Goal: Task Accomplishment & Management: Manage account settings

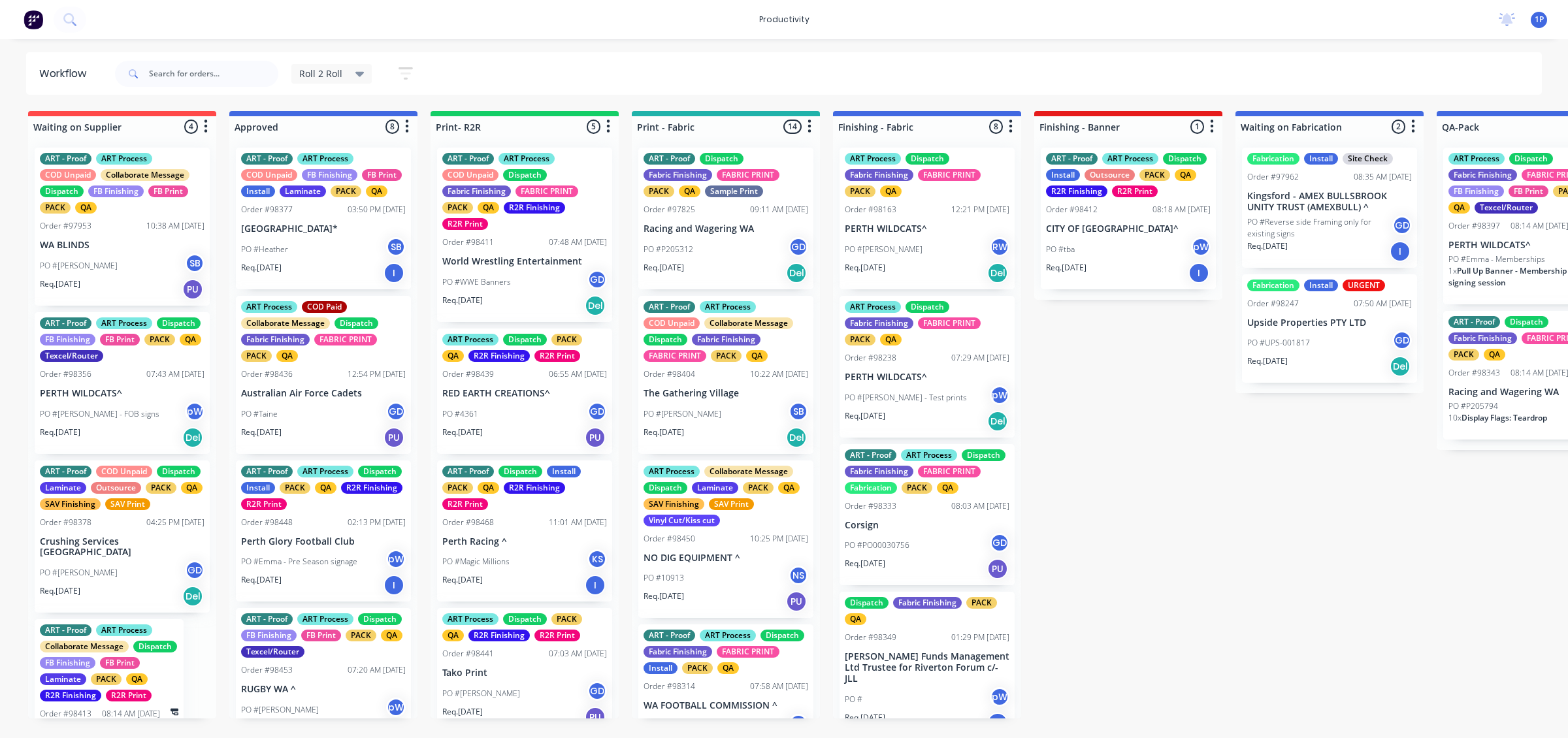
scroll to position [71, 0]
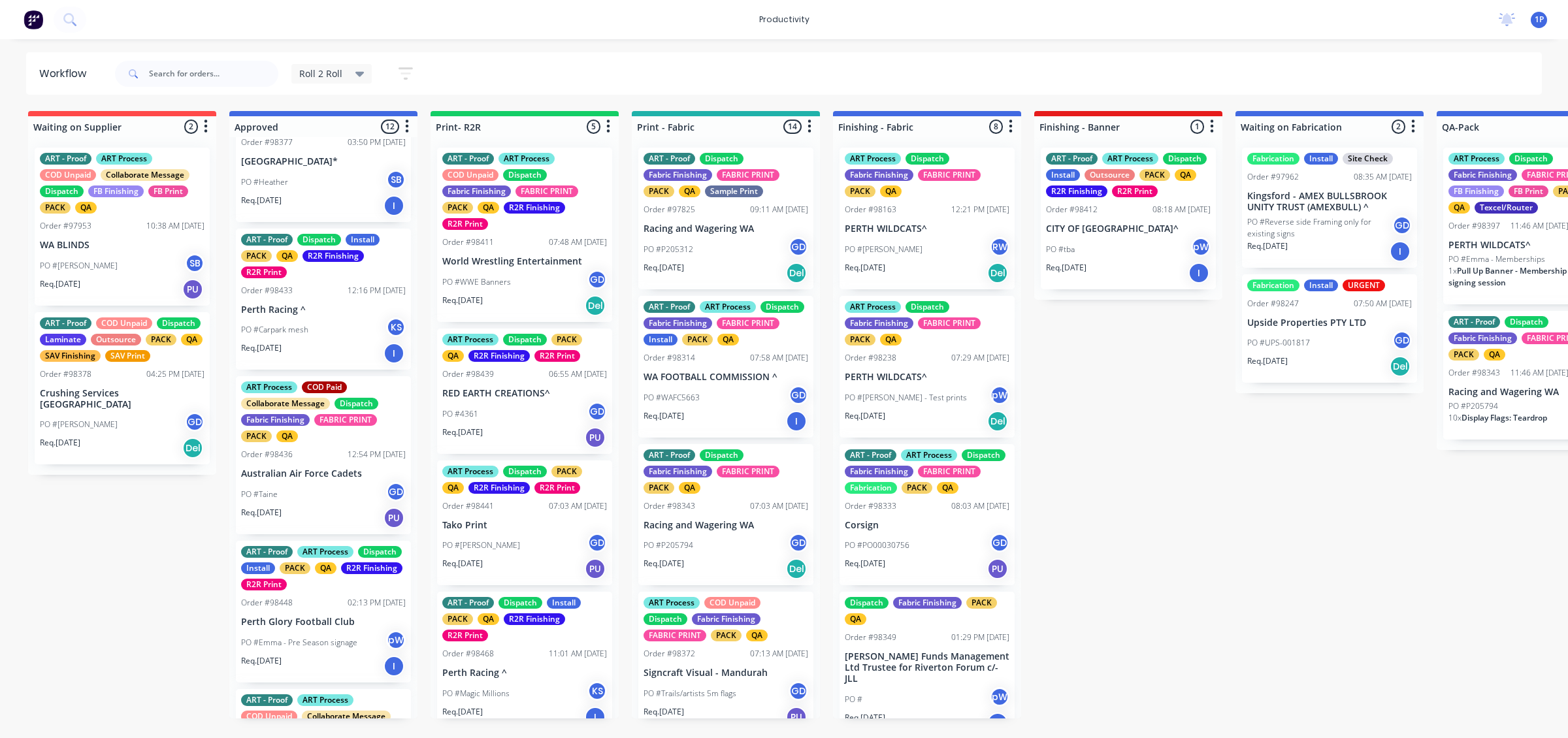
scroll to position [245, 0]
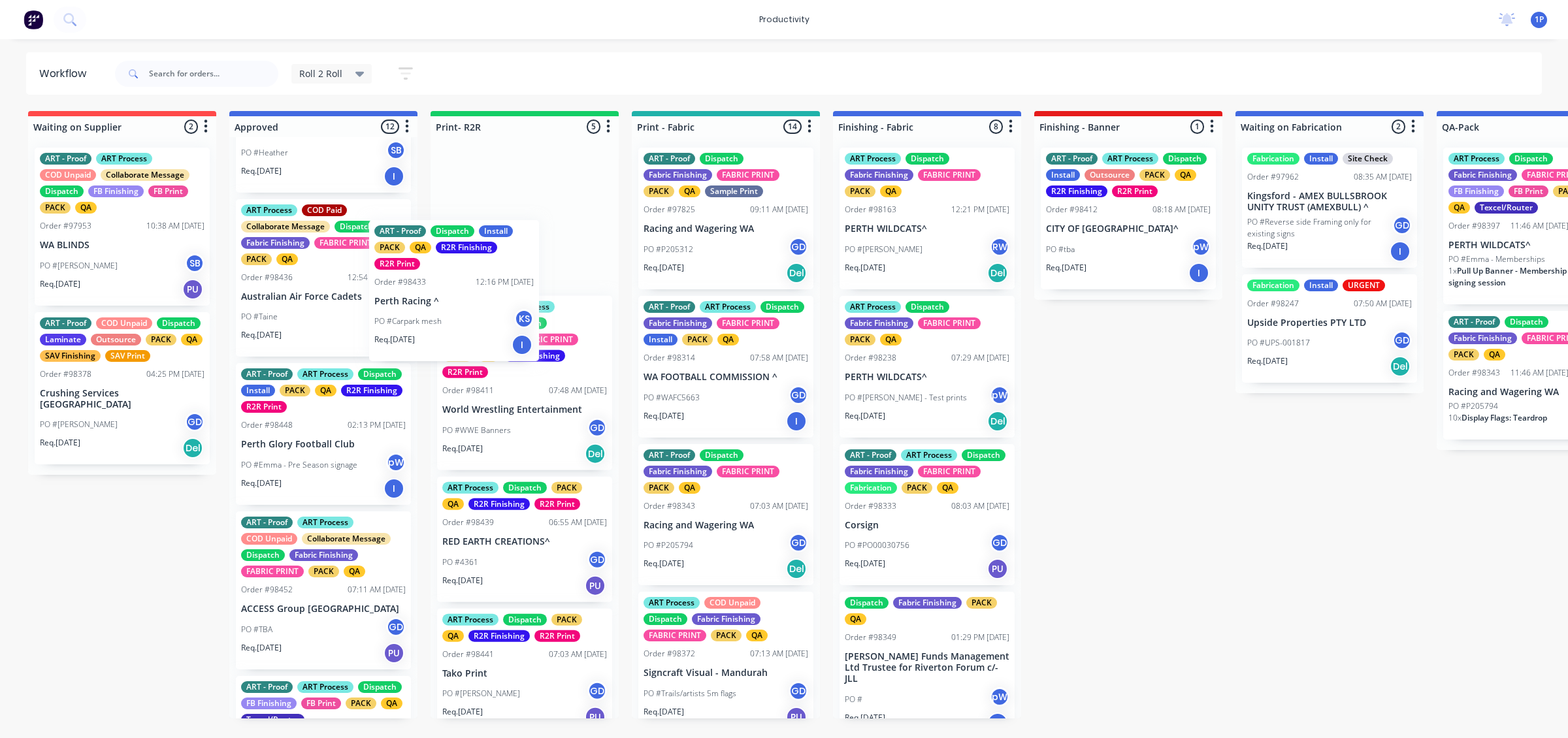
drag, startPoint x: 356, startPoint y: 375, endPoint x: 492, endPoint y: 350, distance: 138.3
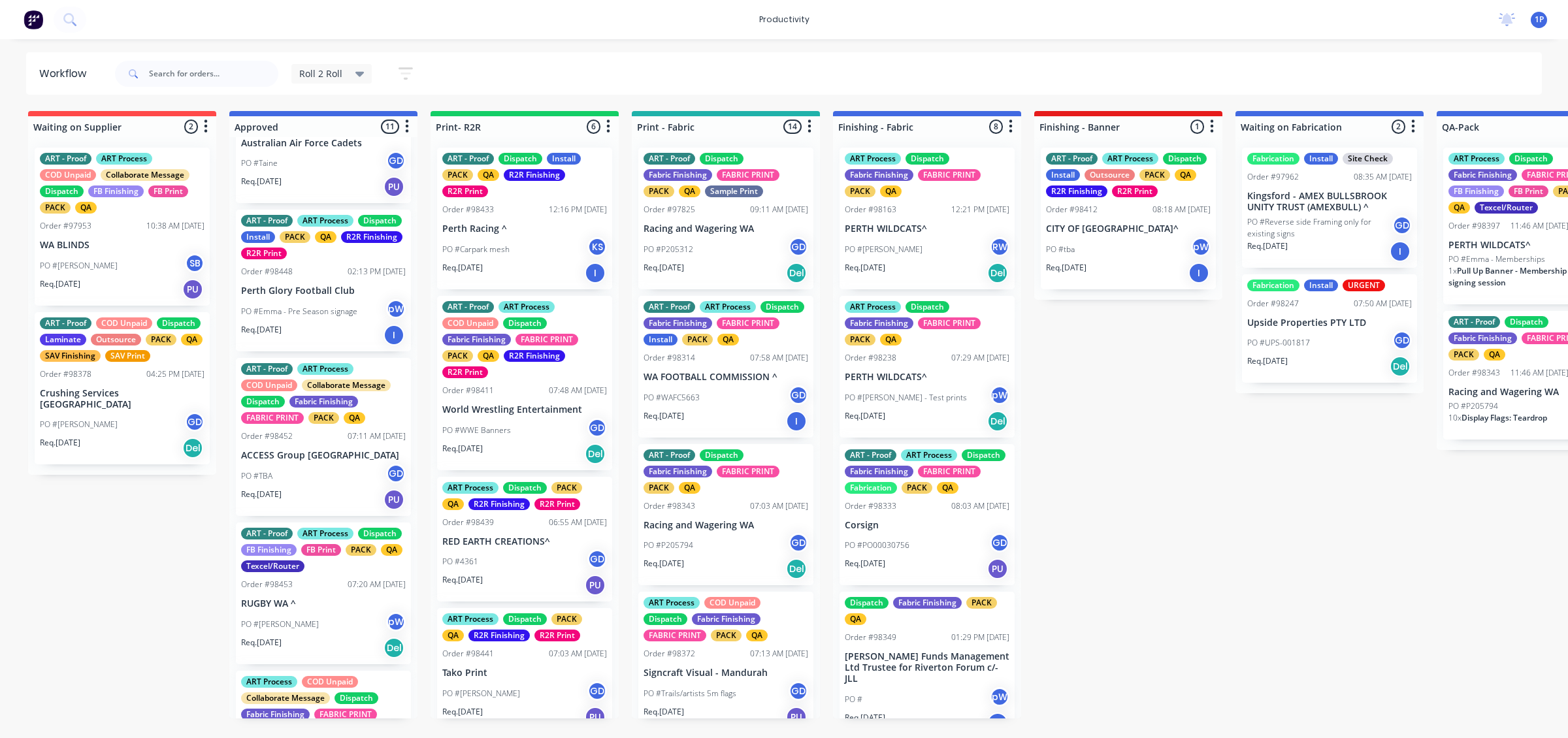
scroll to position [408, 0]
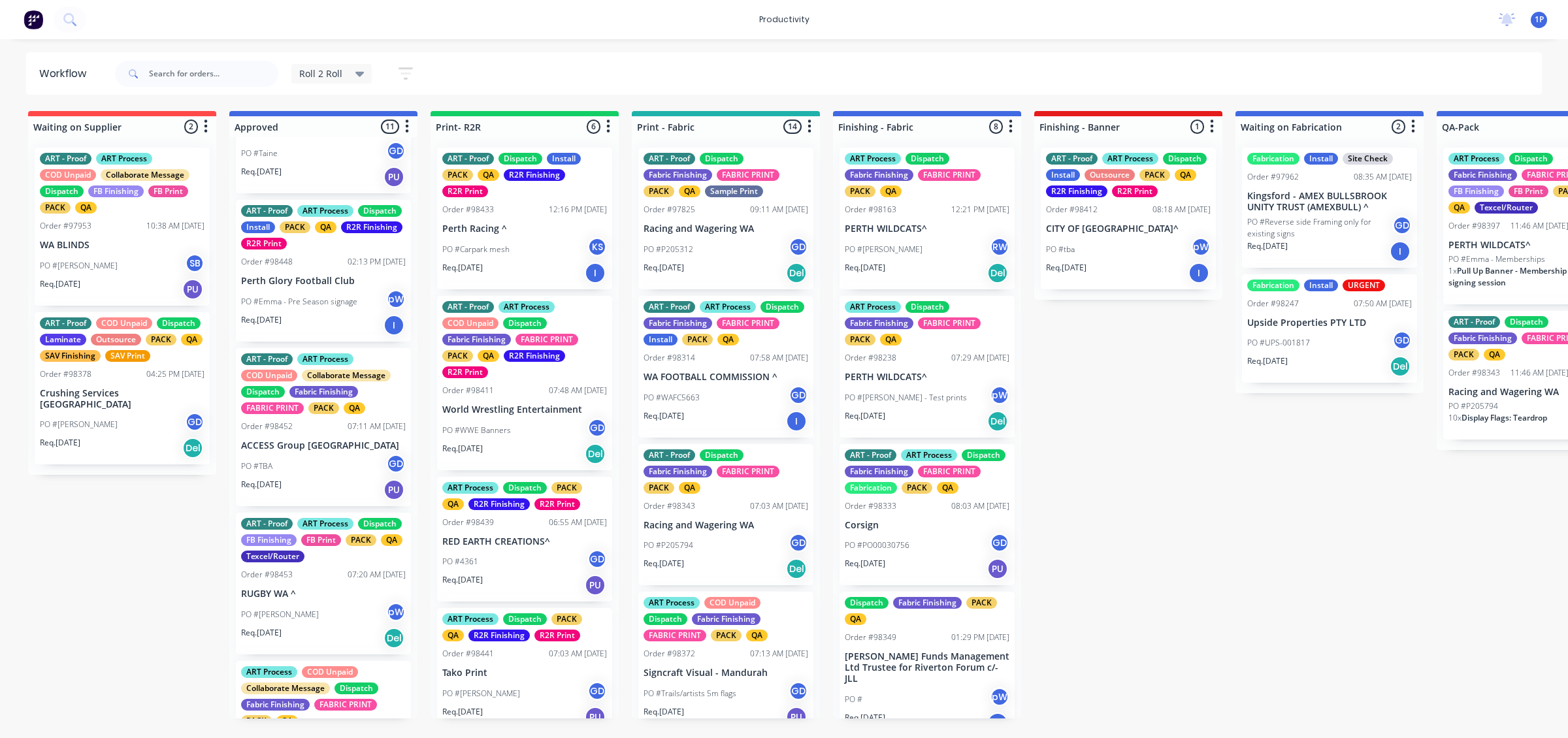
click at [350, 314] on div "PO #Emma - Pre Season signage pW" at bounding box center [323, 301] width 165 height 25
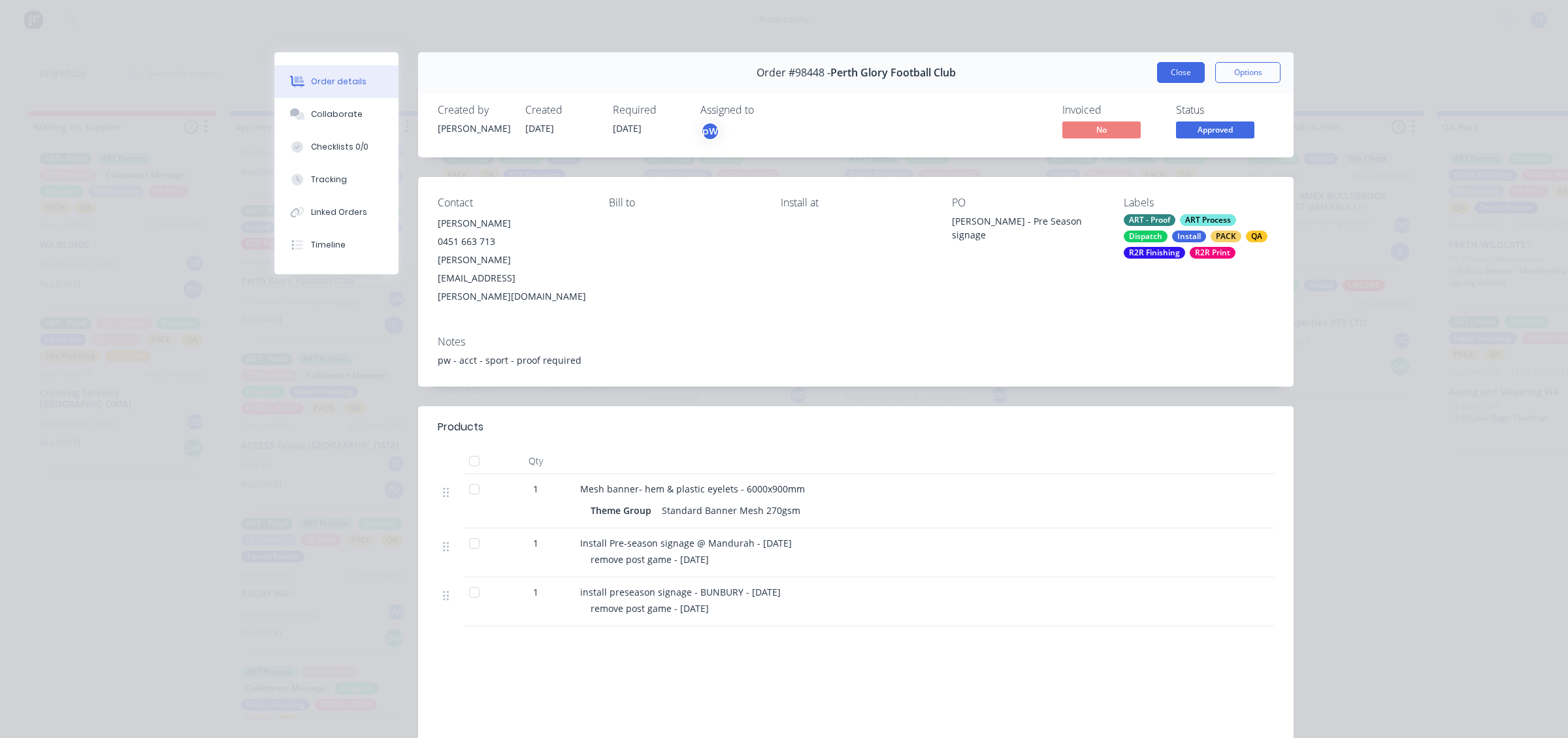
click at [1157, 77] on button "Close" at bounding box center [1180, 72] width 48 height 21
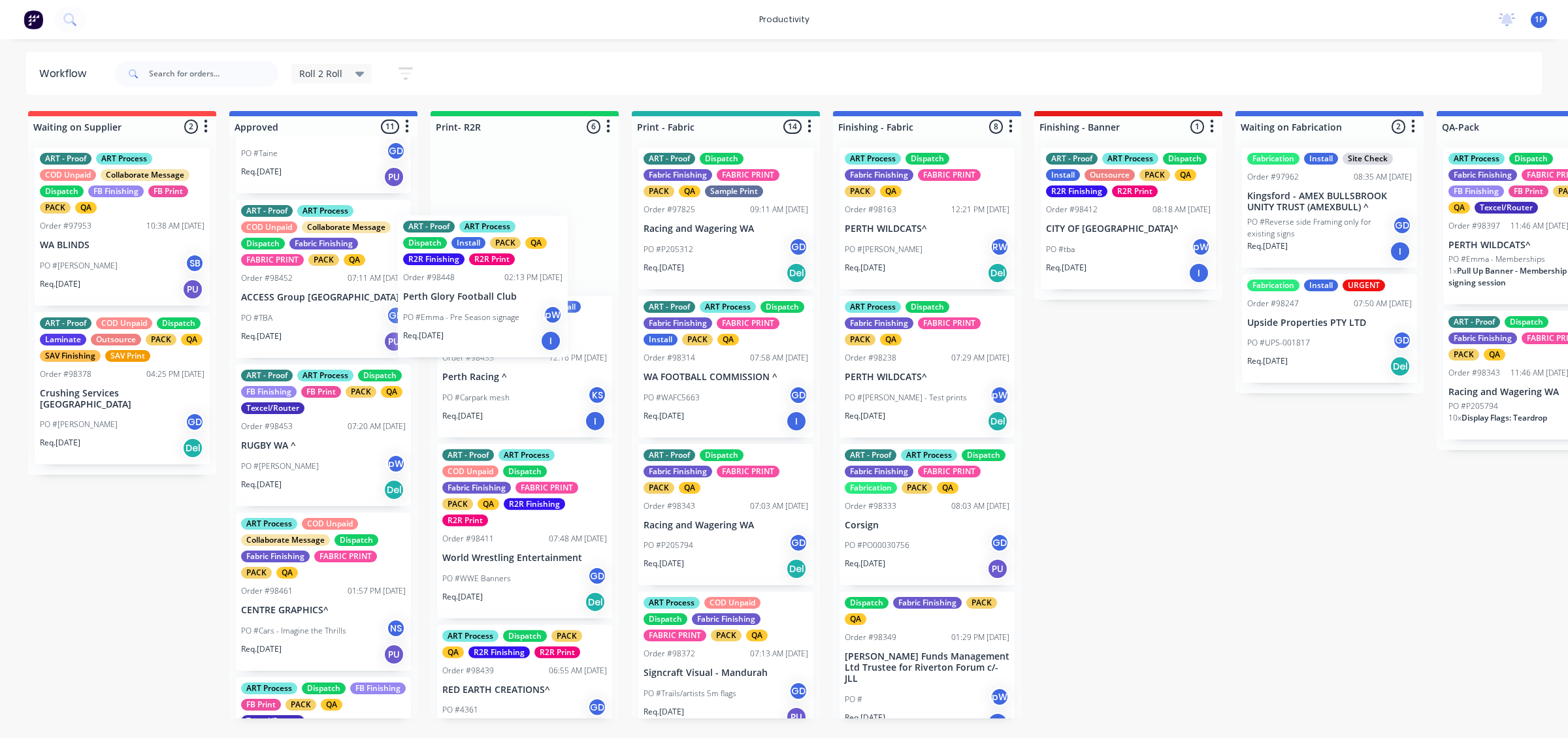
drag, startPoint x: 361, startPoint y: 373, endPoint x: 528, endPoint y: 342, distance: 169.9
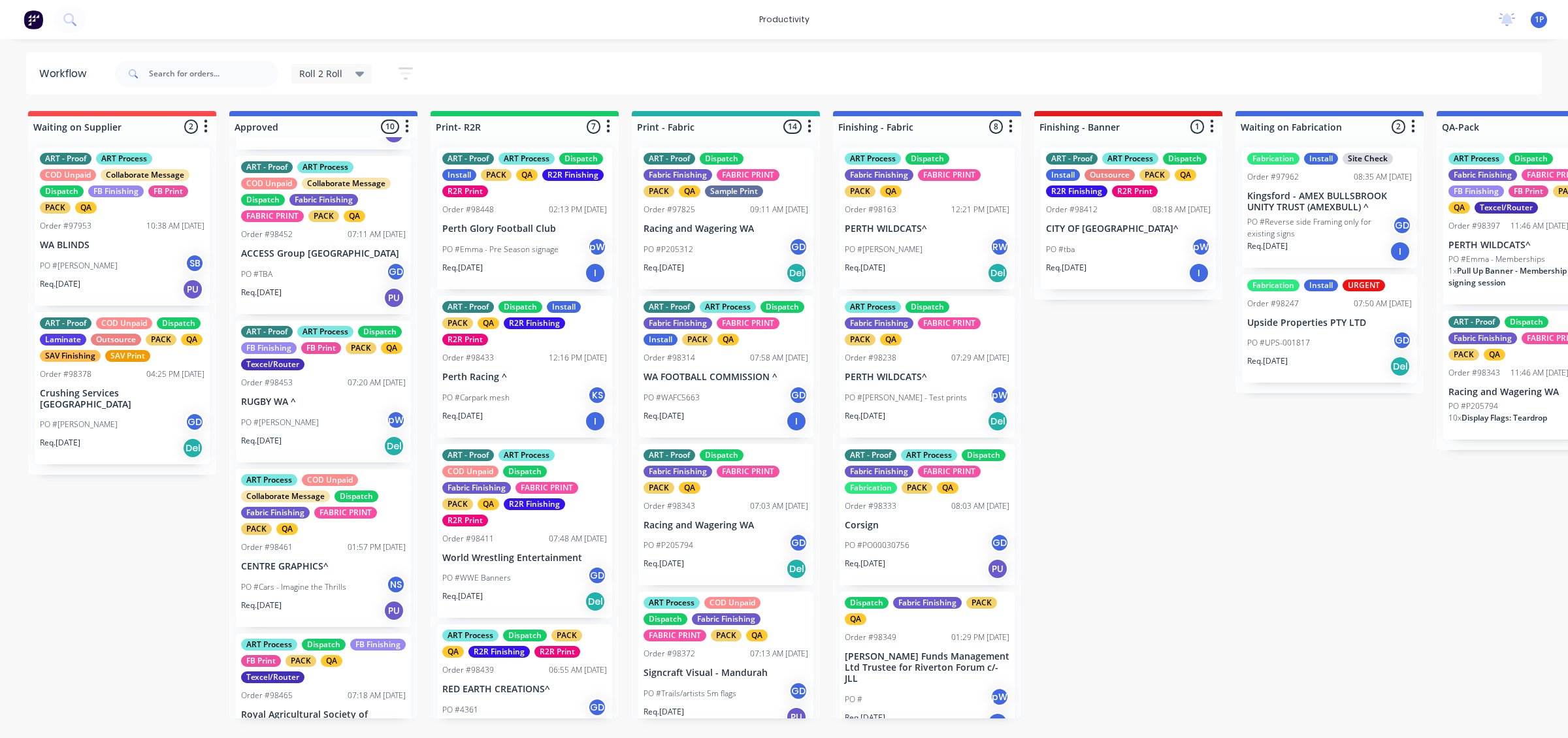
scroll to position [490, 0]
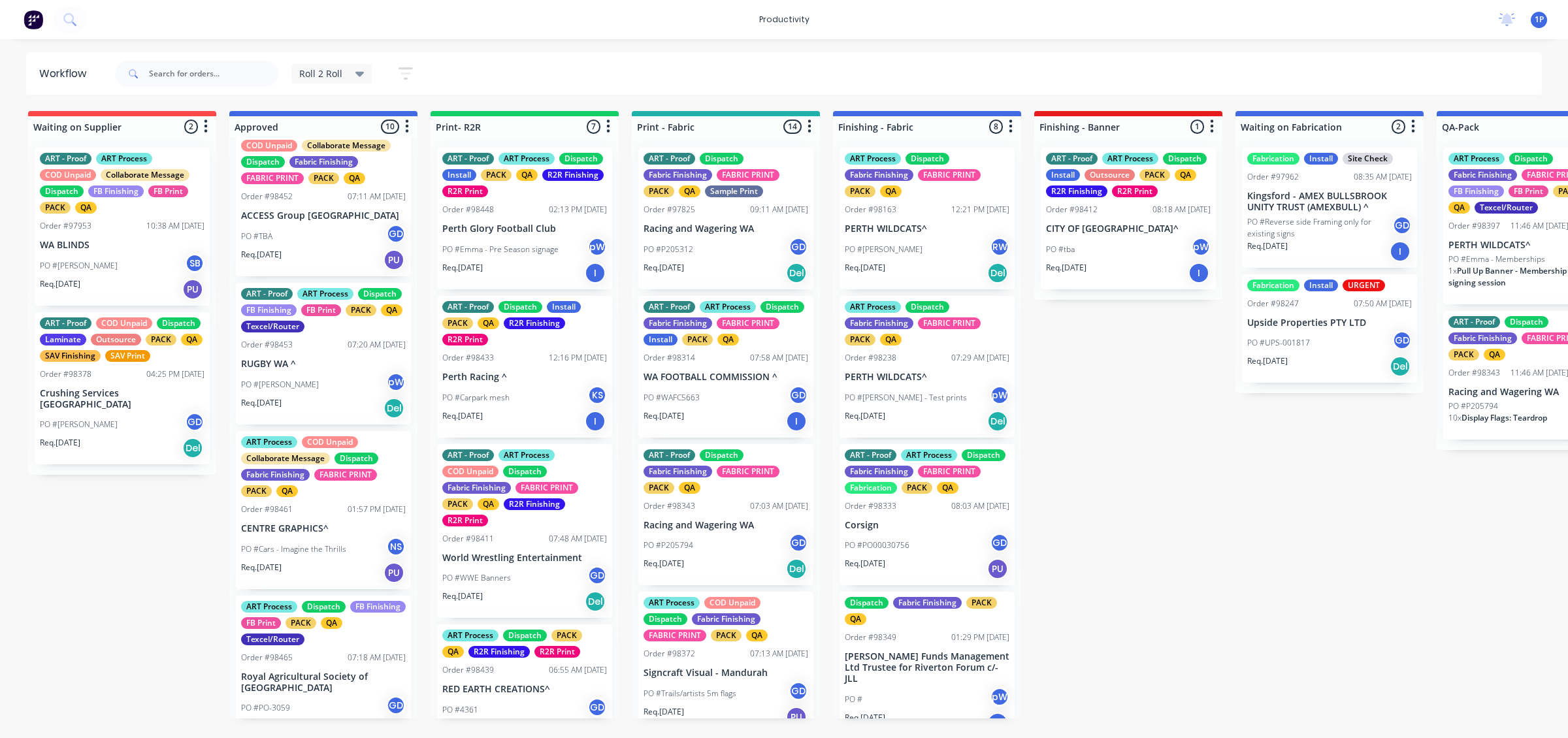
click at [353, 271] on div "Req. [DATE] PU" at bounding box center [323, 259] width 165 height 22
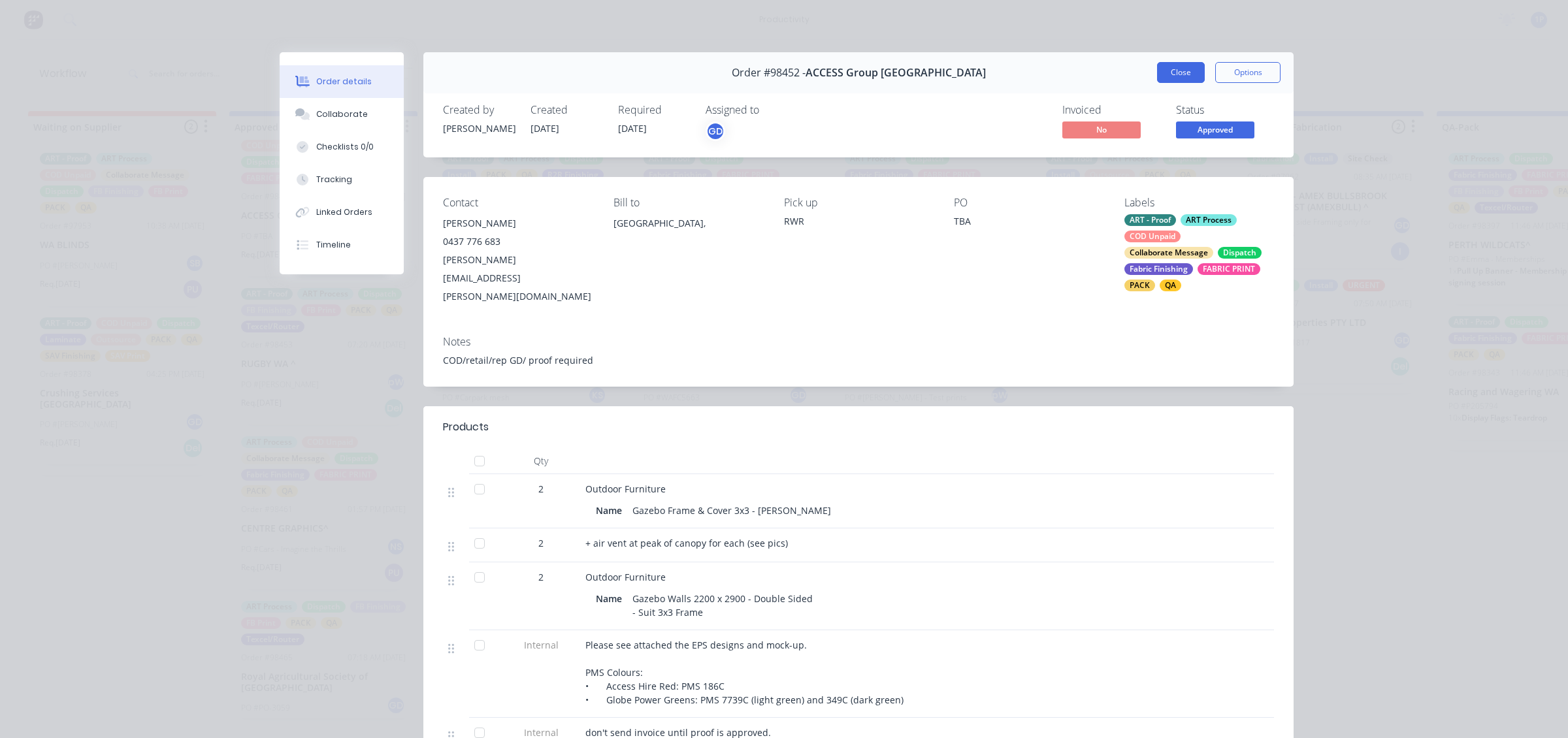
click at [1161, 75] on button "Close" at bounding box center [1180, 72] width 48 height 21
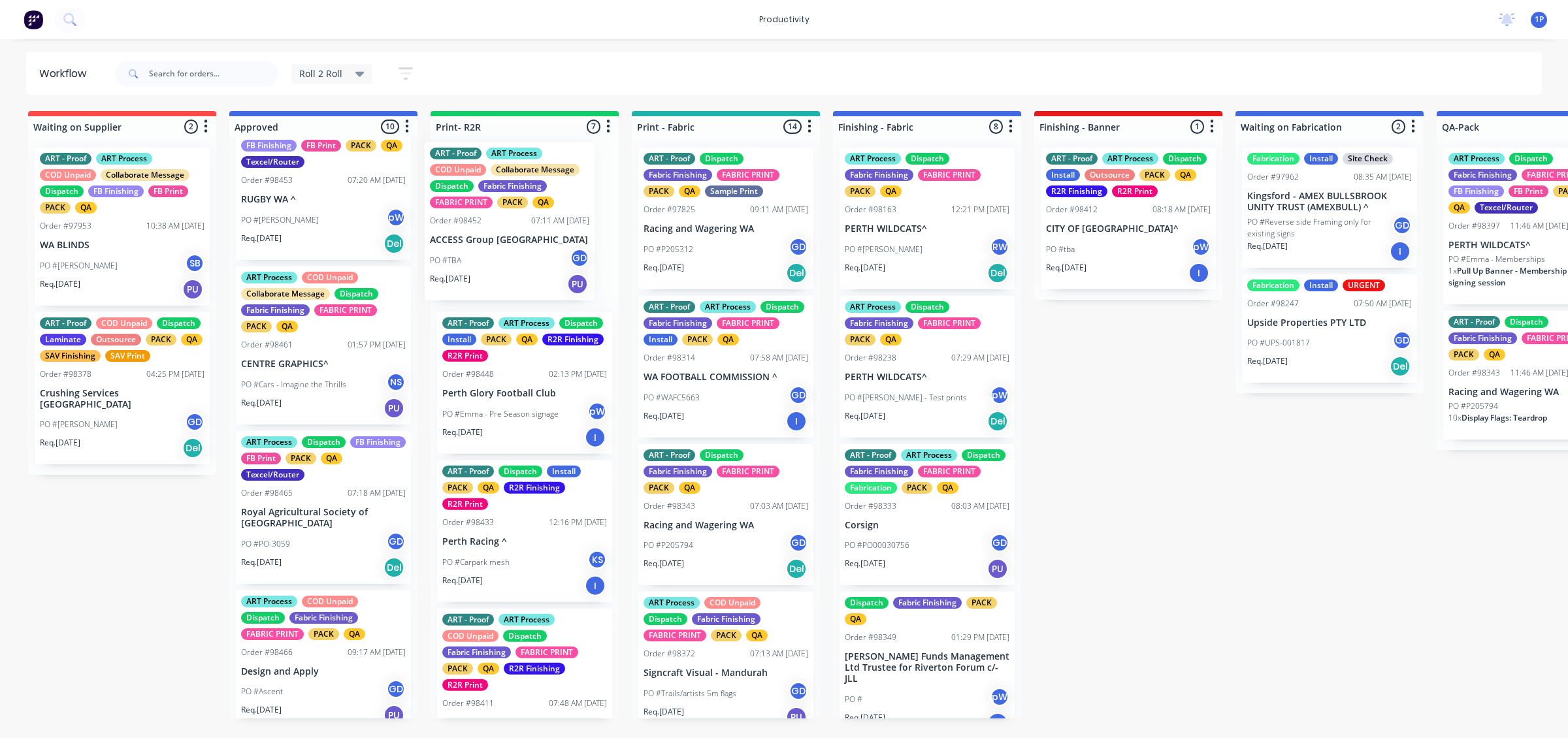
scroll to position [482, 0]
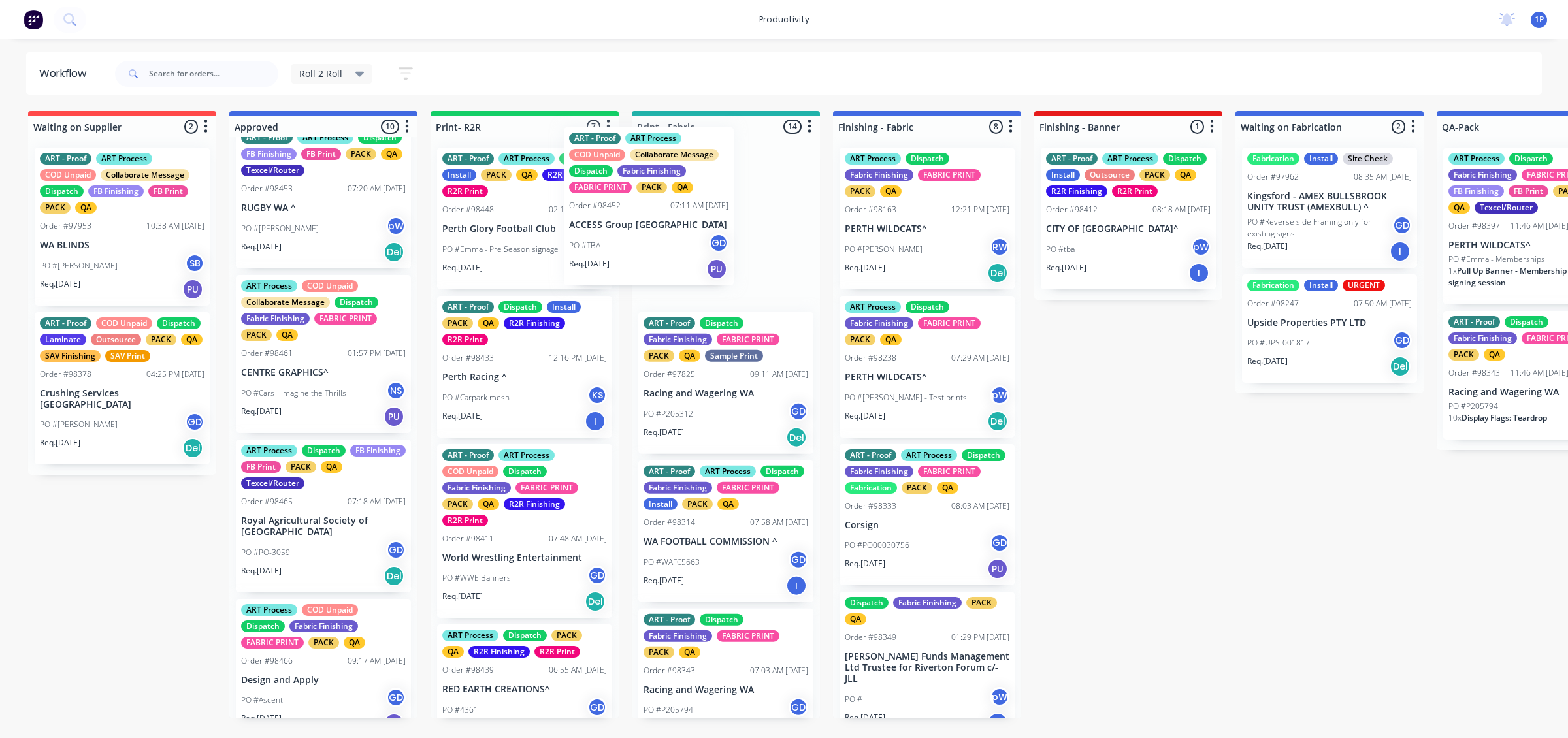
drag, startPoint x: 299, startPoint y: 286, endPoint x: 650, endPoint y: 248, distance: 353.1
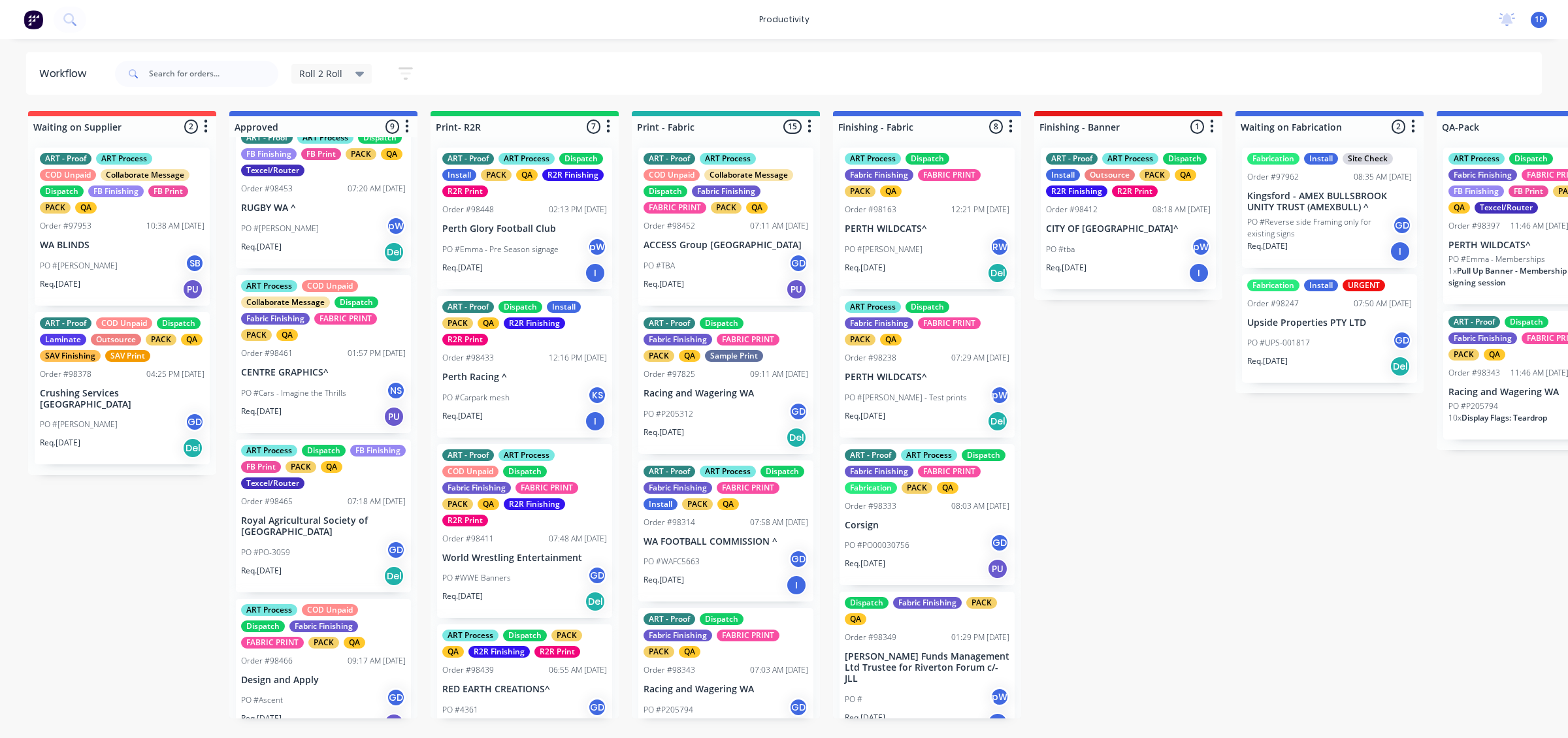
click at [318, 264] on div "Req. [DATE] Del" at bounding box center [323, 251] width 165 height 22
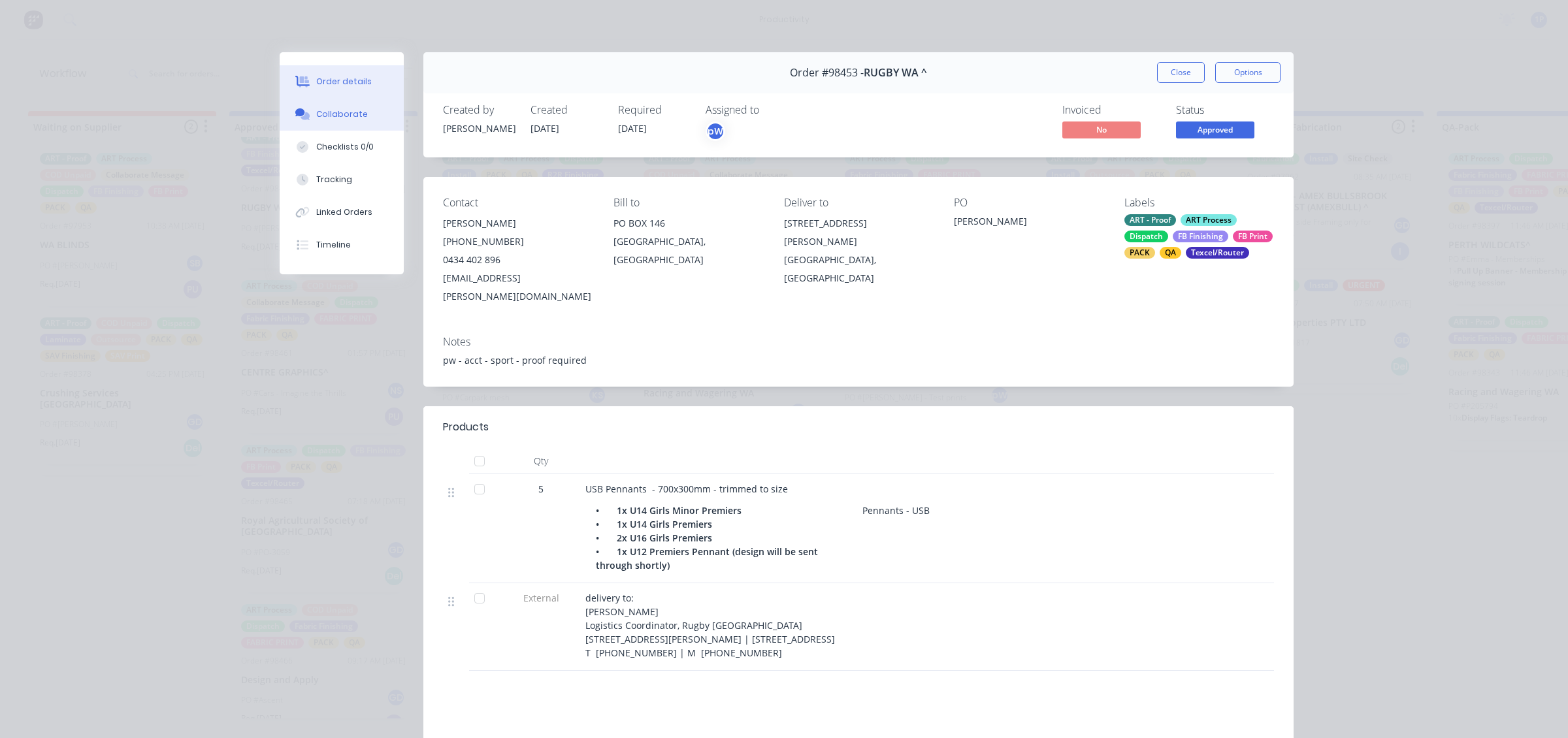
click at [340, 113] on div "Collaborate" at bounding box center [342, 114] width 51 height 12
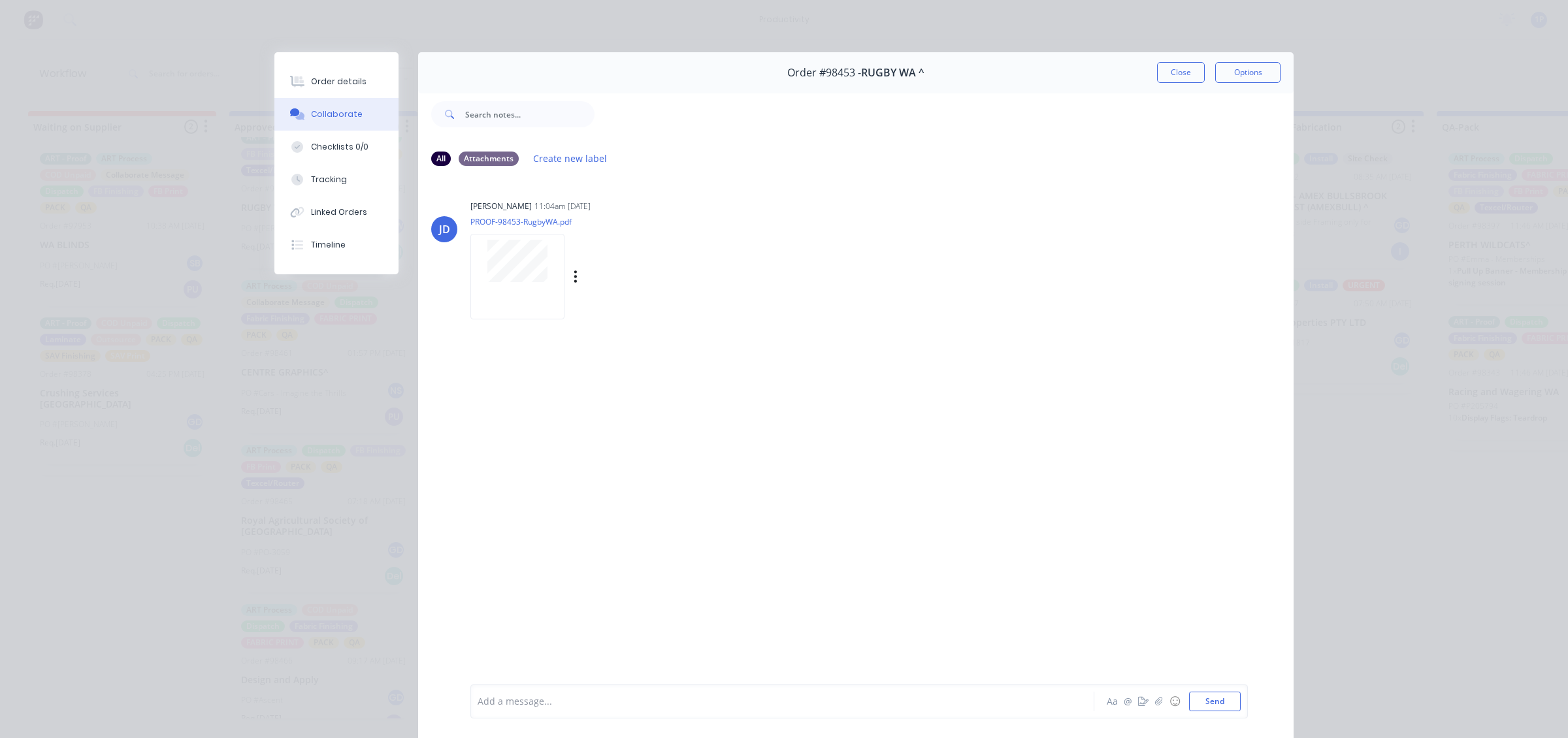
click at [544, 288] on div at bounding box center [517, 276] width 94 height 85
click at [1180, 67] on button "Close" at bounding box center [1180, 72] width 48 height 21
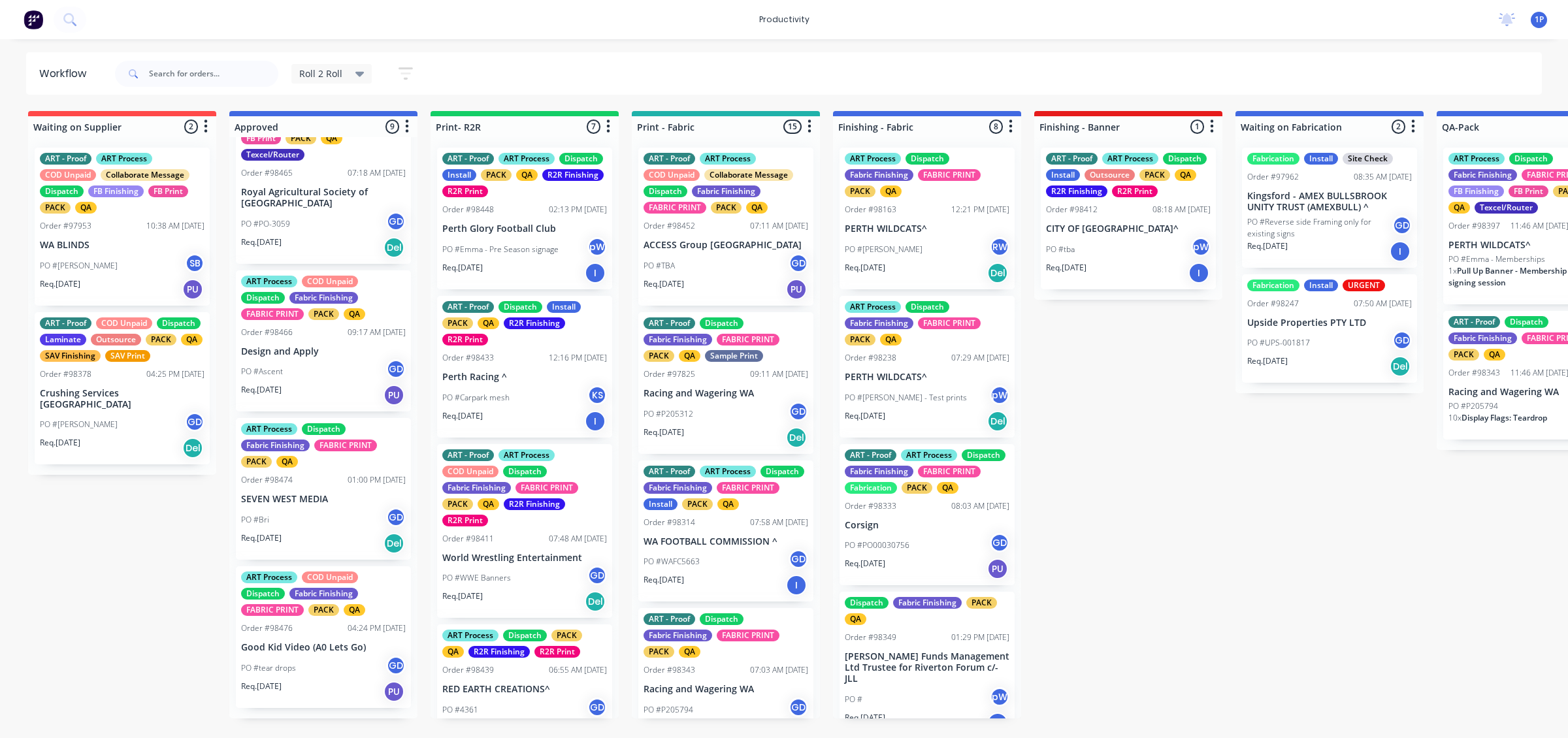
scroll to position [840, 0]
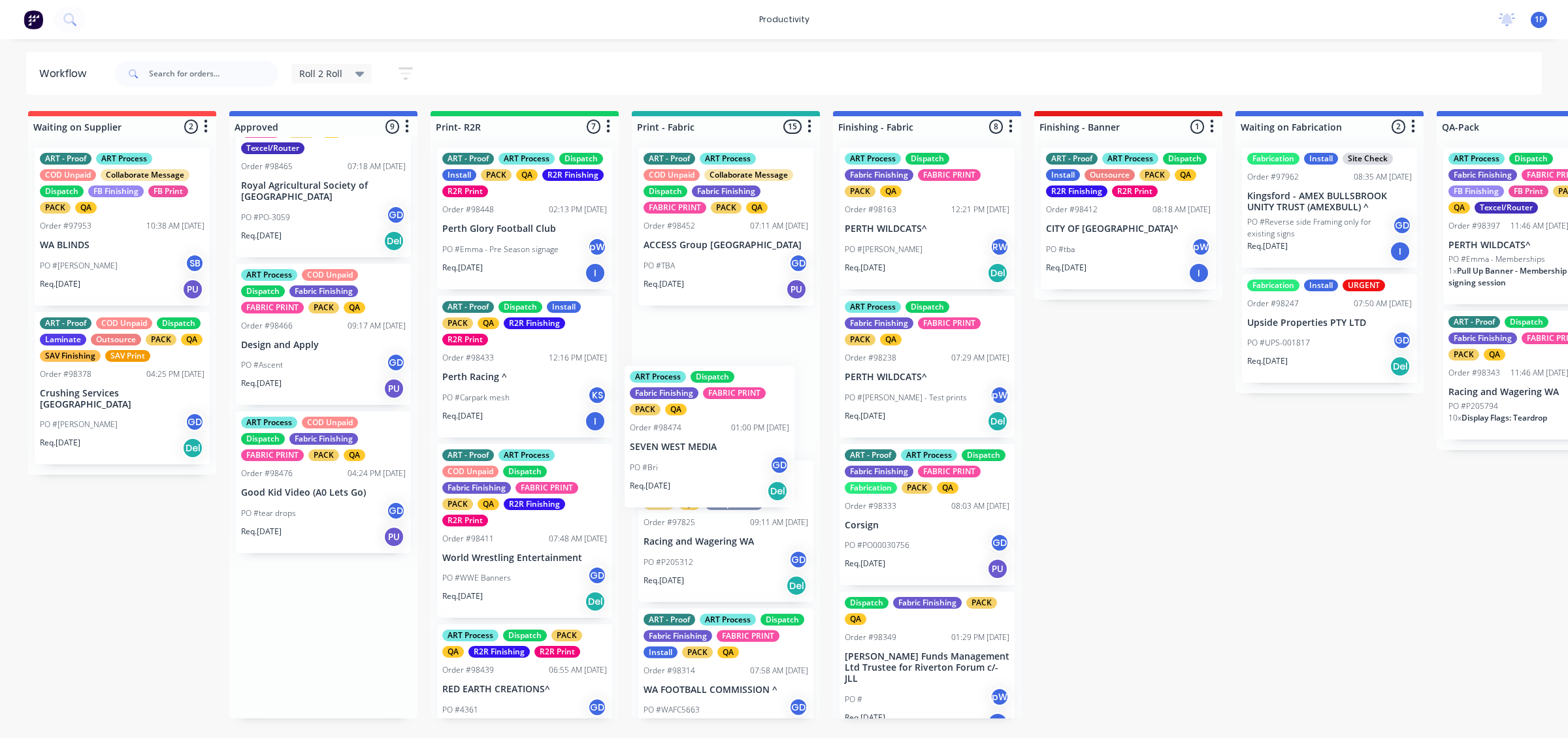
drag, startPoint x: 343, startPoint y: 513, endPoint x: 739, endPoint y: 448, distance: 401.3
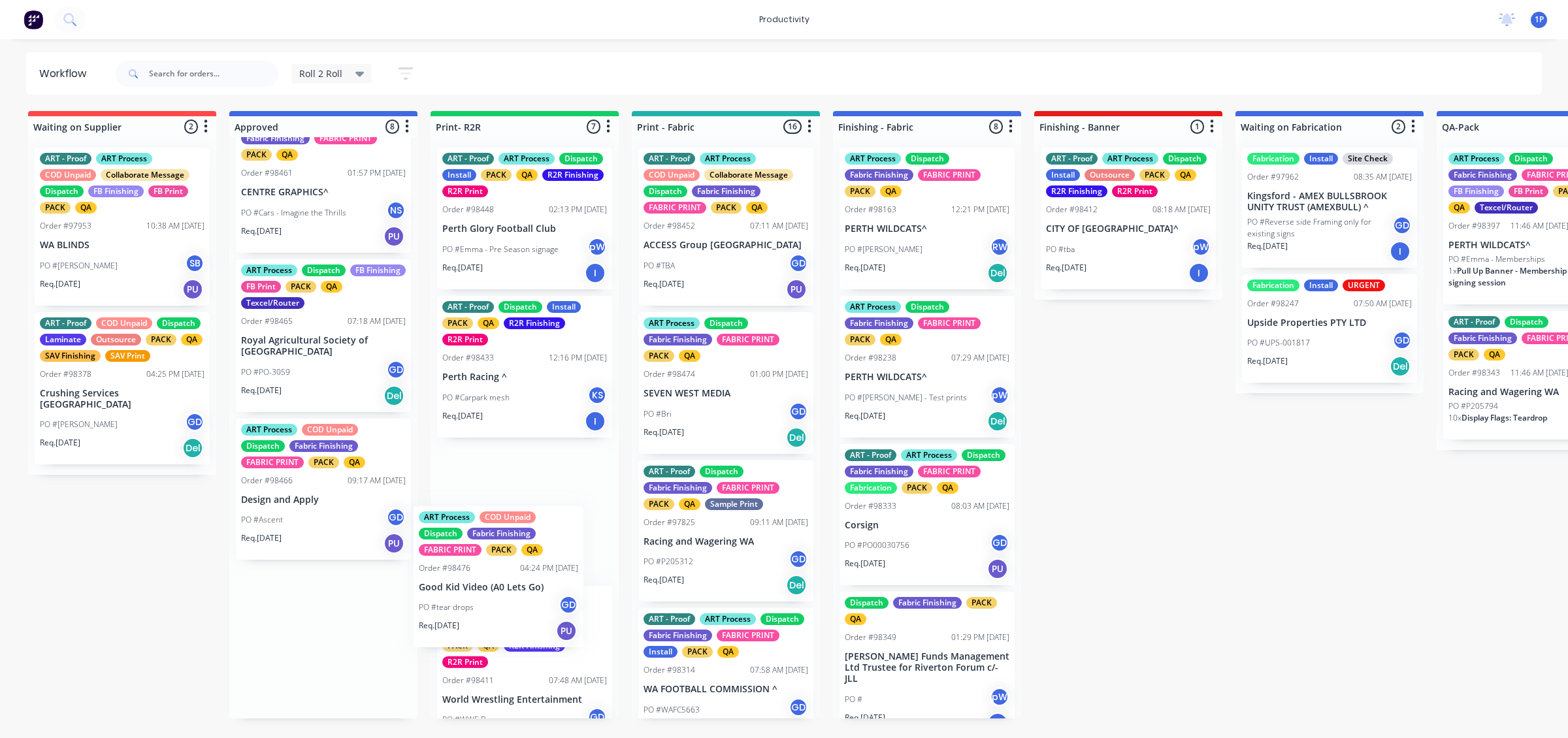
scroll to position [2, 0]
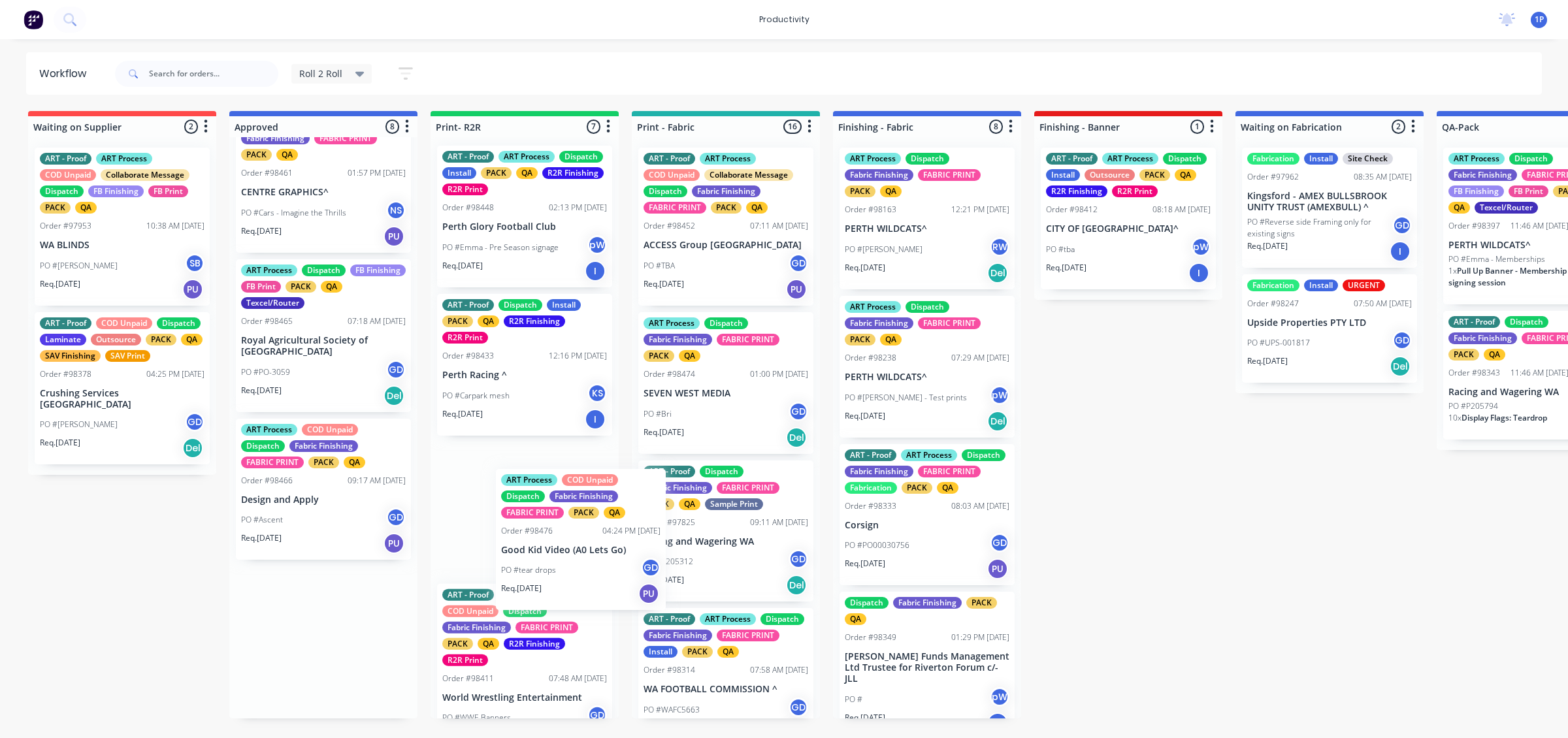
drag, startPoint x: 395, startPoint y: 652, endPoint x: 709, endPoint y: 530, distance: 336.9
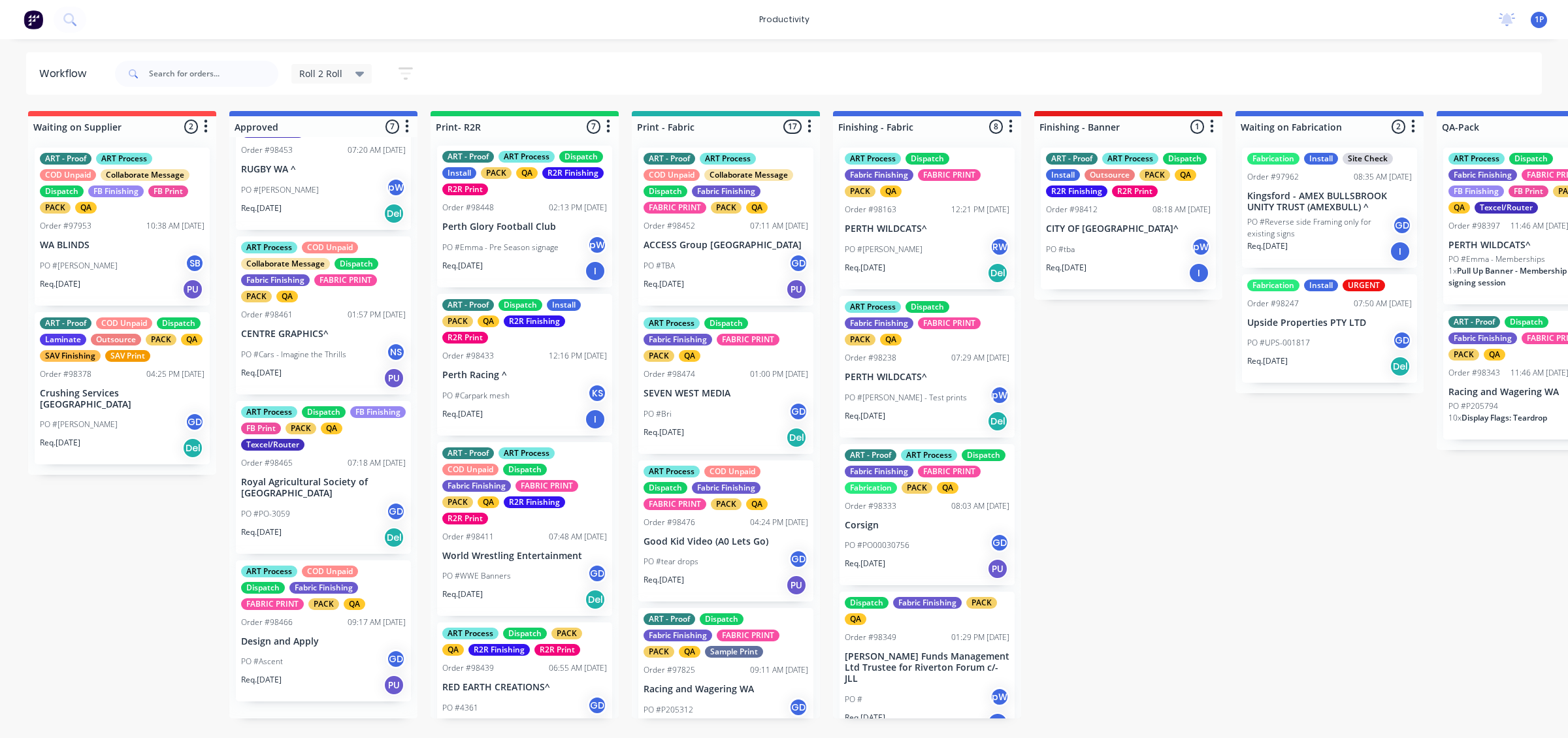
scroll to position [544, 0]
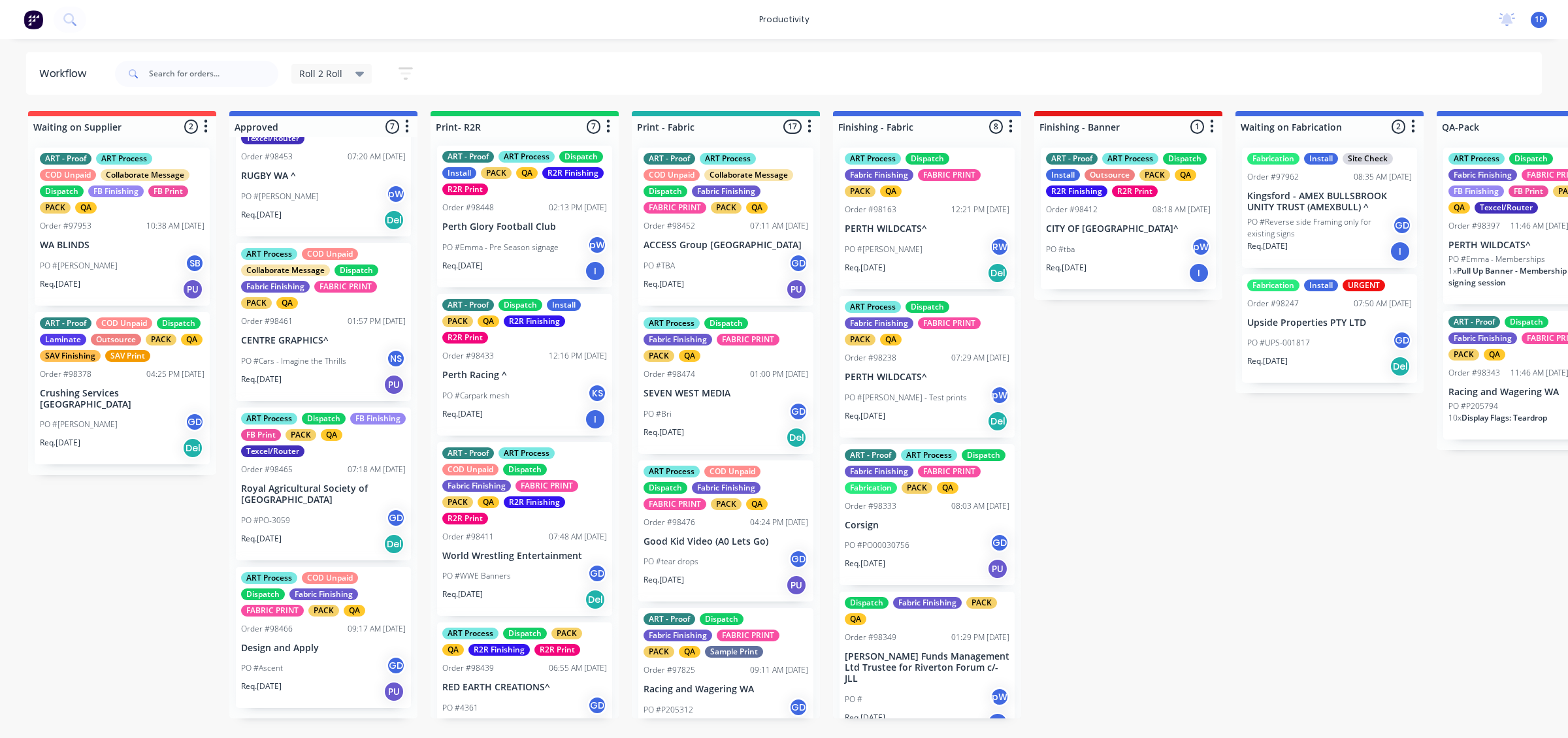
click at [313, 654] on p "Design and Apply" at bounding box center [323, 648] width 165 height 11
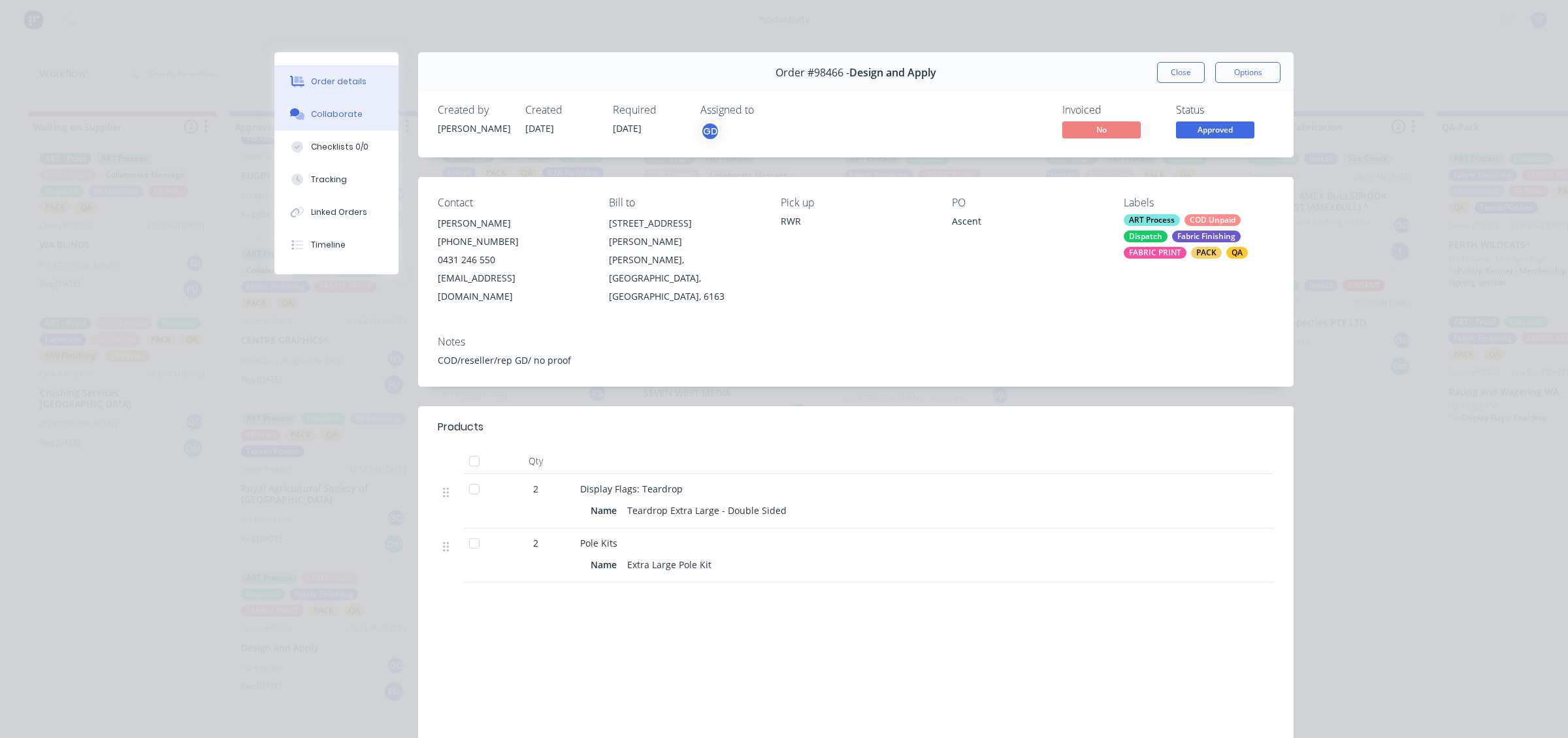
click at [316, 124] on button "Collaborate" at bounding box center [336, 115] width 124 height 33
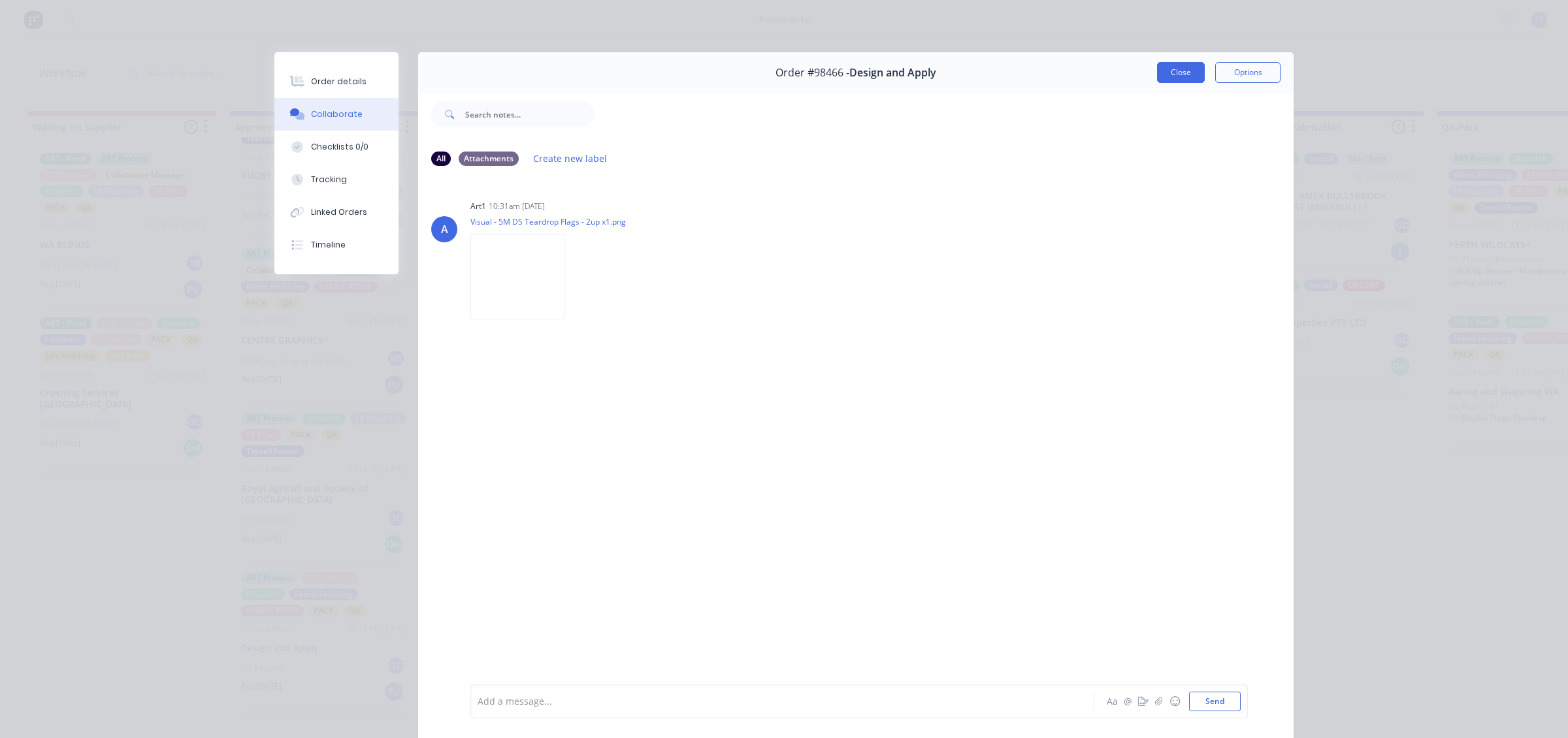
click at [1175, 79] on button "Close" at bounding box center [1180, 72] width 48 height 21
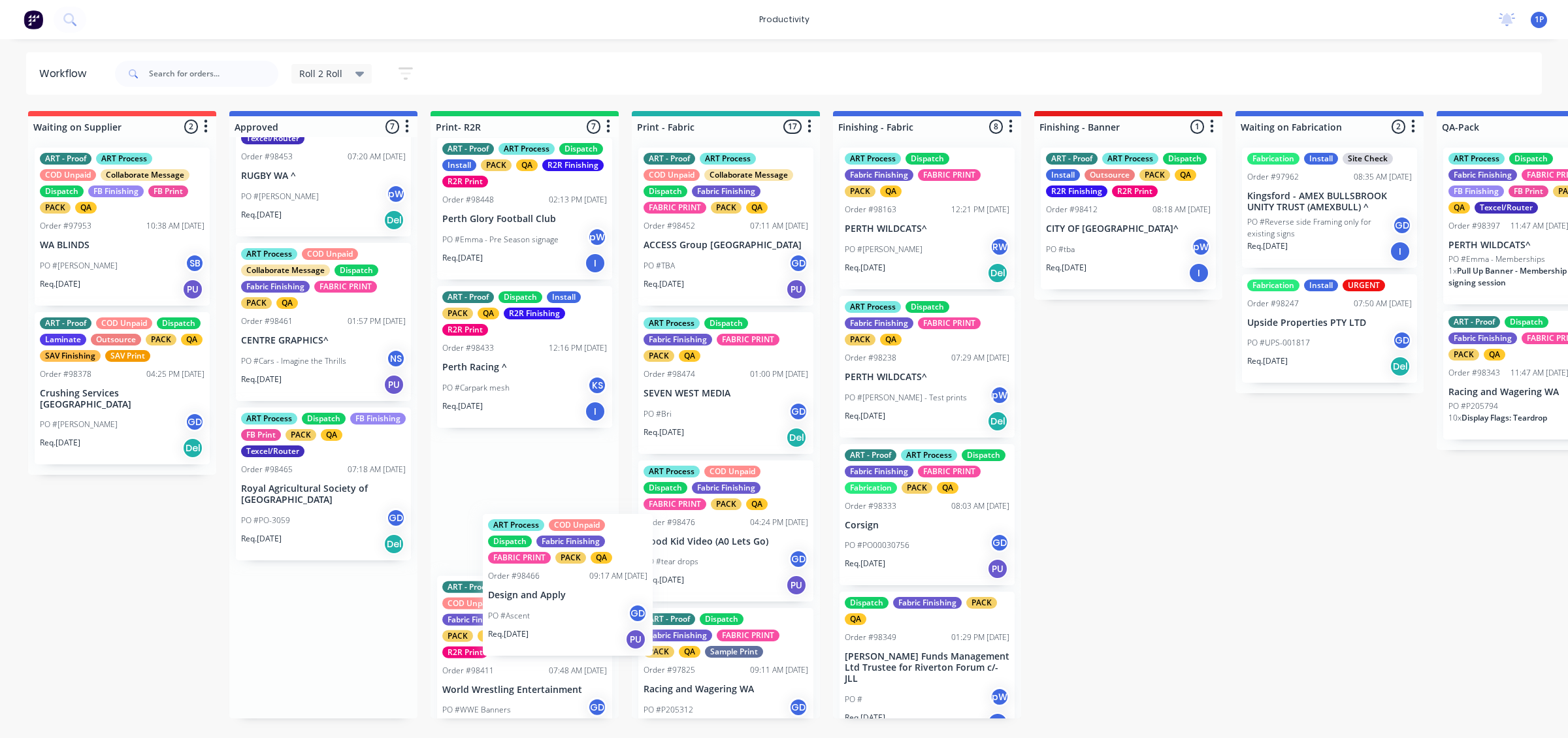
scroll to position [14, 0]
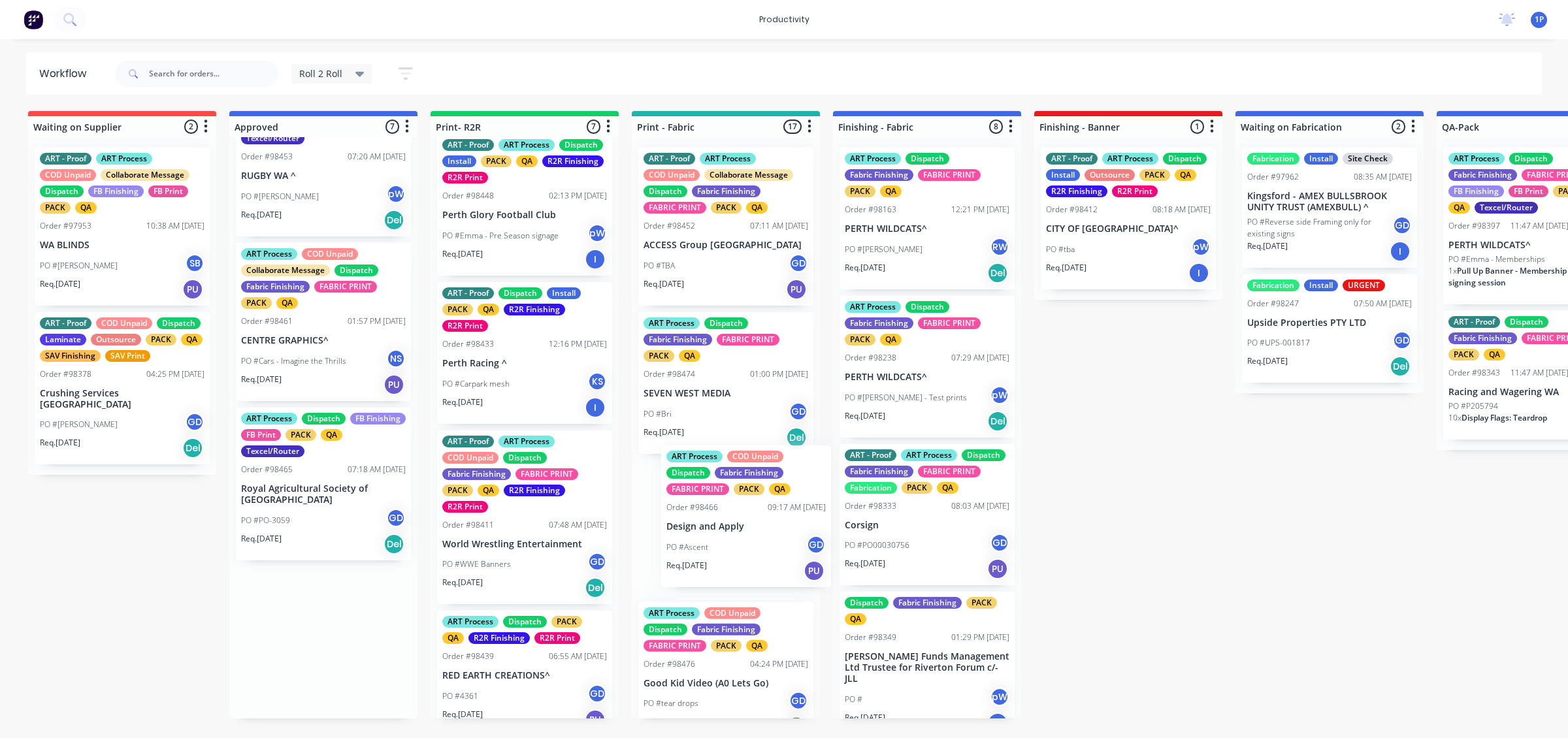
drag, startPoint x: 373, startPoint y: 651, endPoint x: 764, endPoint y: 521, distance: 412.0
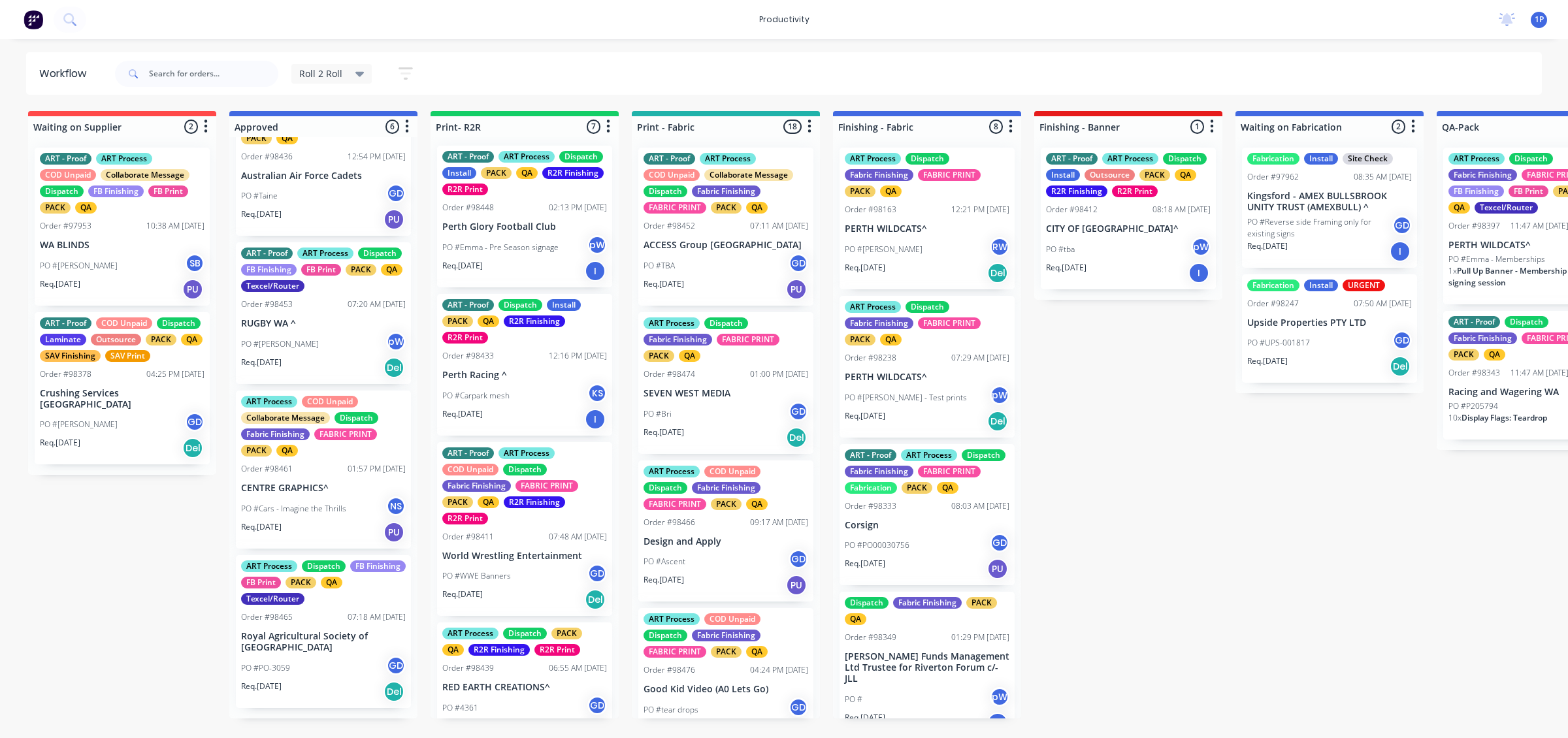
scroll to position [0, 0]
click at [342, 533] on div "Req. [DATE] PU" at bounding box center [323, 532] width 165 height 22
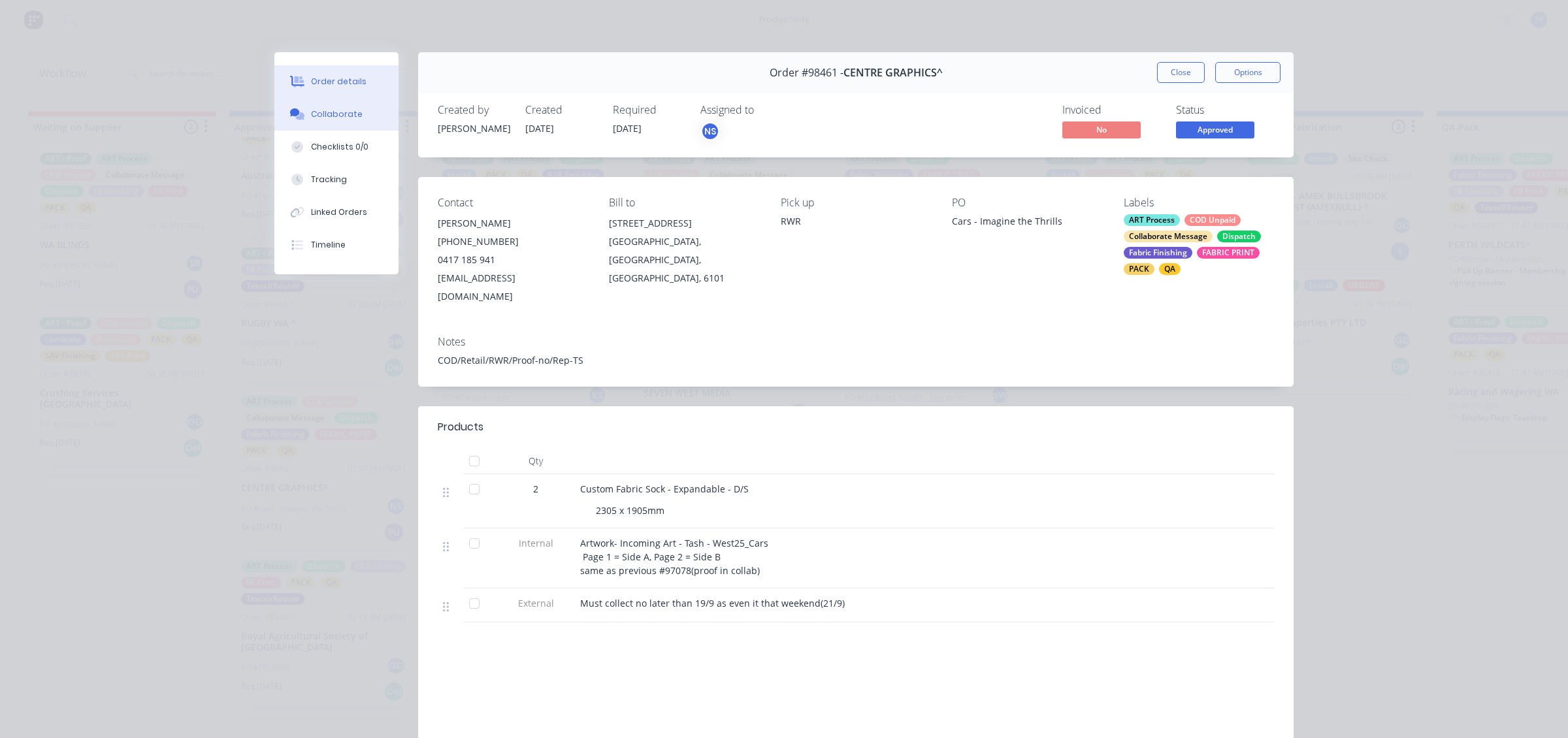
click at [332, 115] on div "Collaborate" at bounding box center [336, 114] width 51 height 12
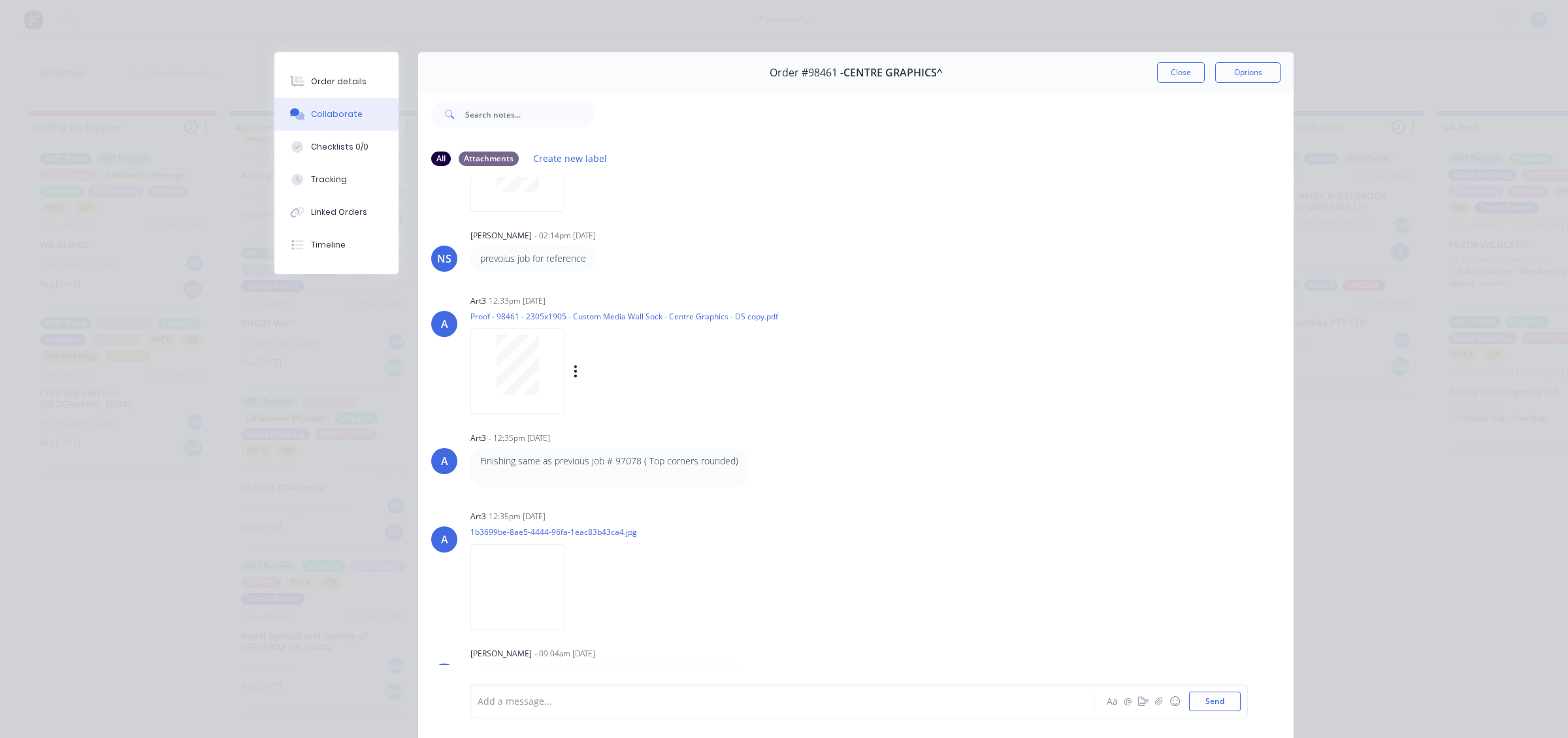
scroll to position [89, 0]
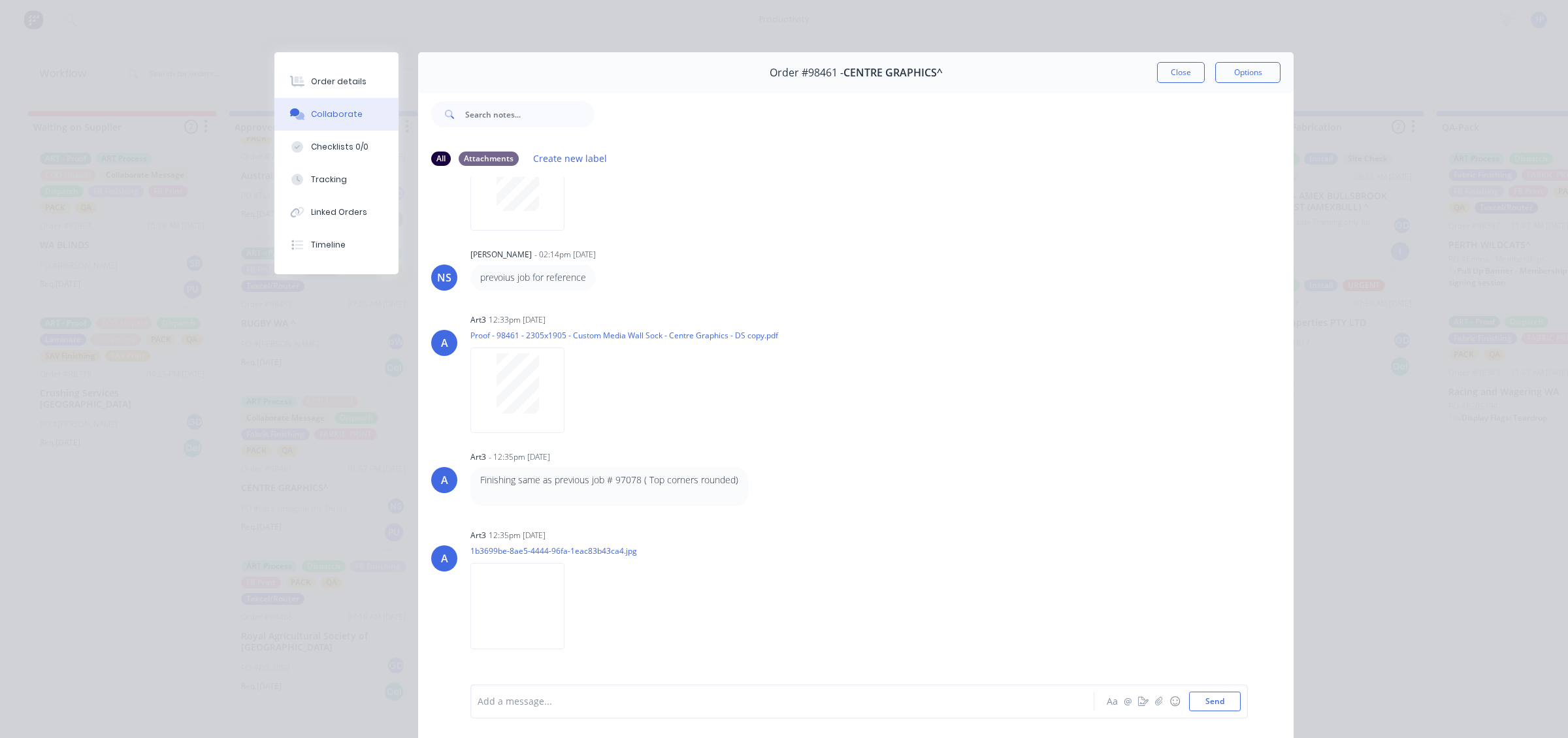
click at [1163, 88] on div at bounding box center [943, 114] width 699 height 52
click at [1163, 73] on button "Close" at bounding box center [1180, 72] width 48 height 21
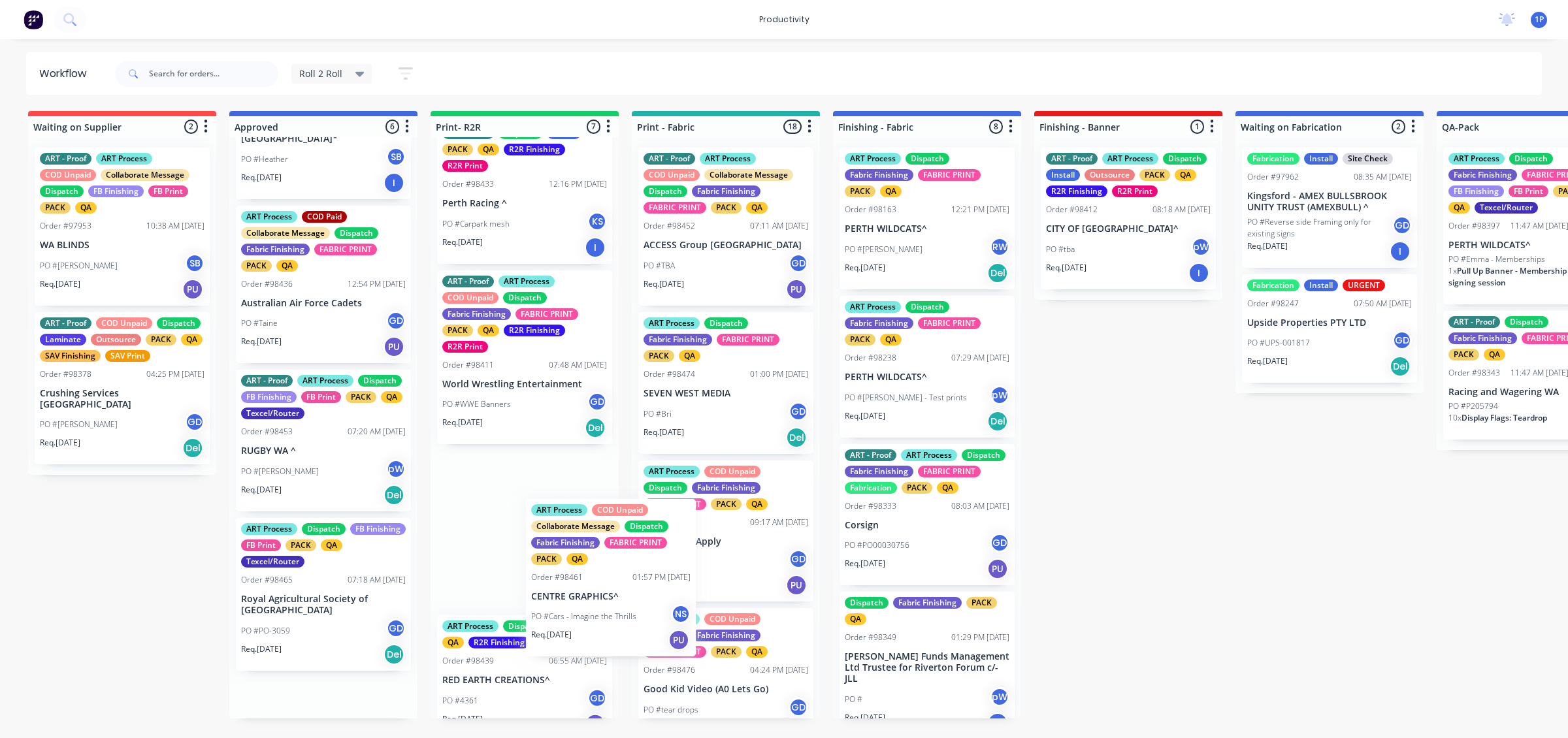
scroll to position [174, 0]
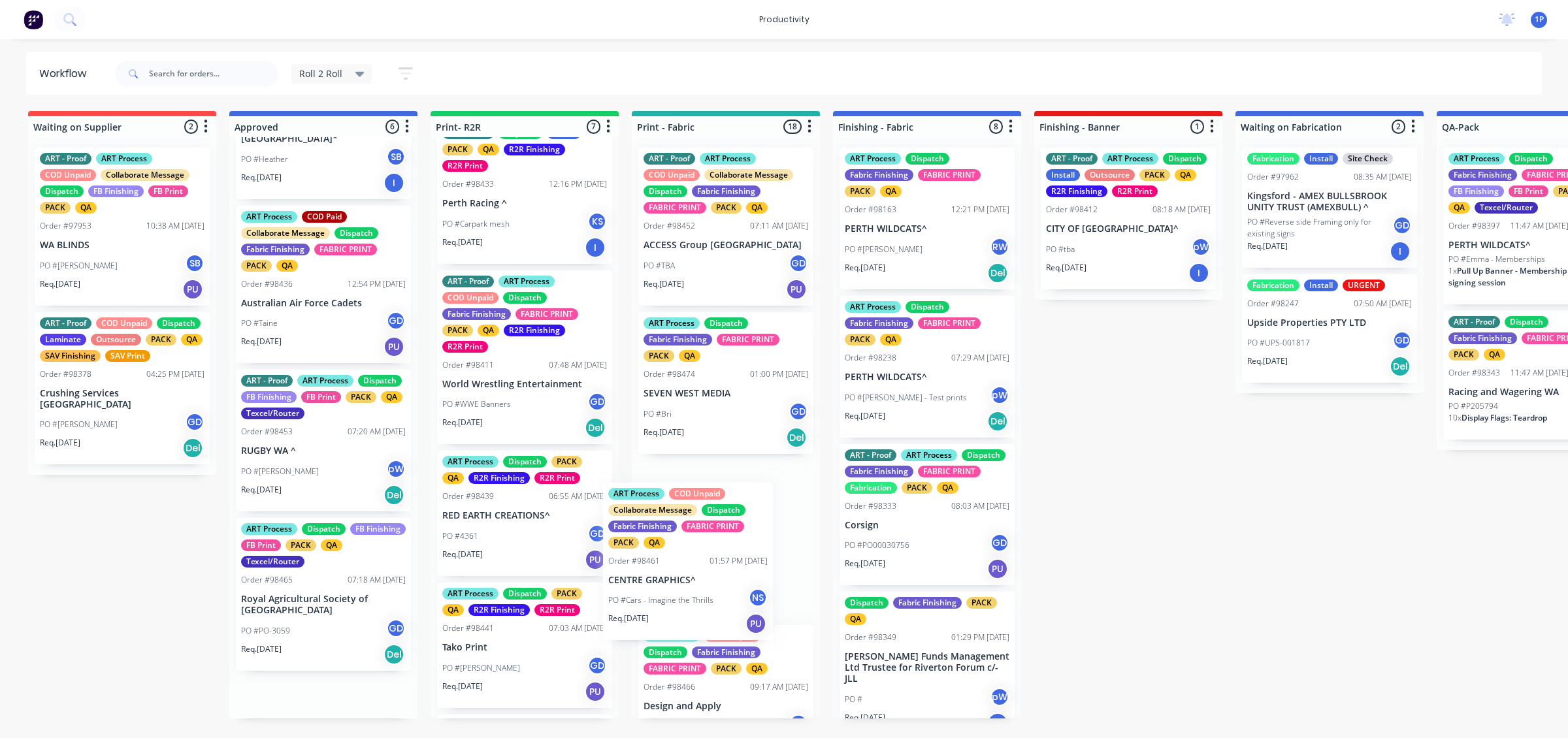
drag, startPoint x: 331, startPoint y: 661, endPoint x: 707, endPoint y: 573, distance: 386.2
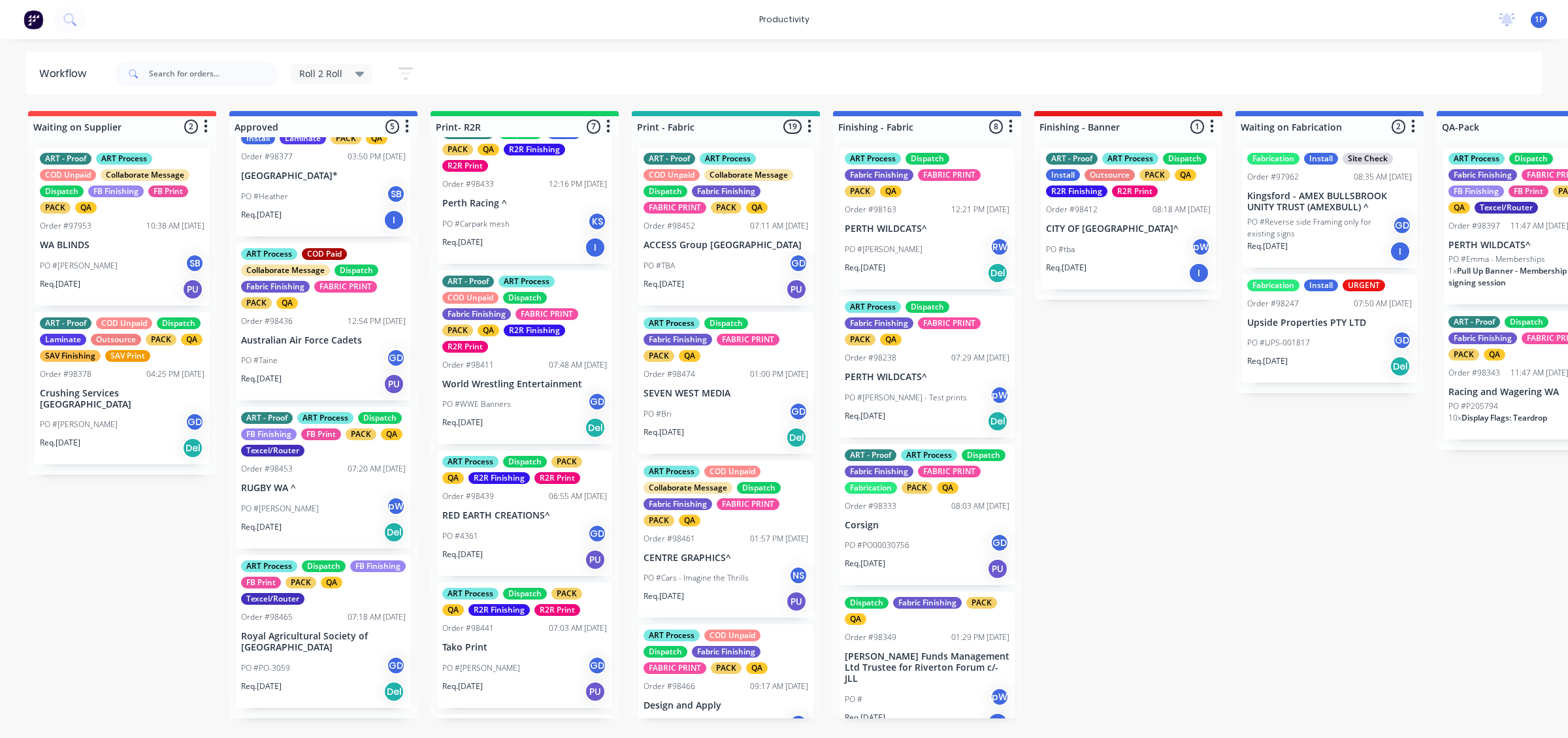
scroll to position [232, 0]
